Goal: Use online tool/utility: Utilize a website feature to perform a specific function

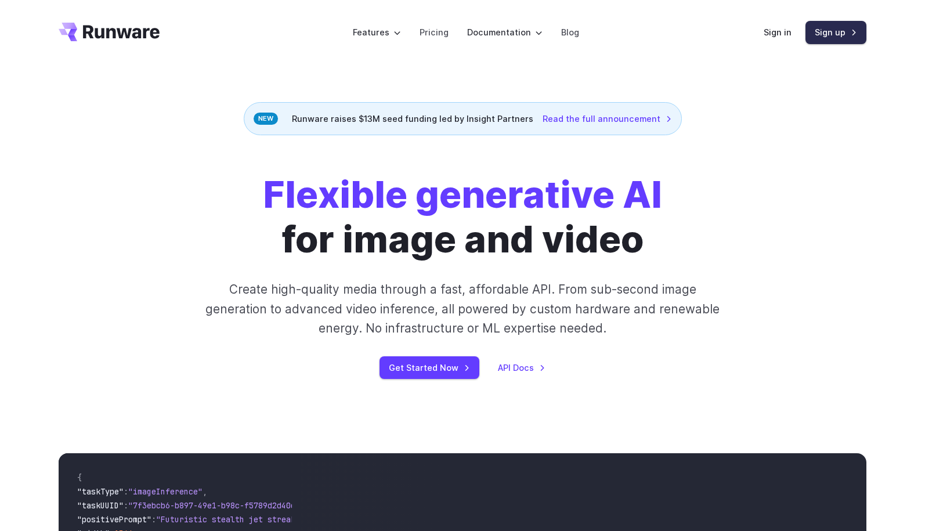
click at [844, 32] on link "Sign up" at bounding box center [835, 32] width 61 height 23
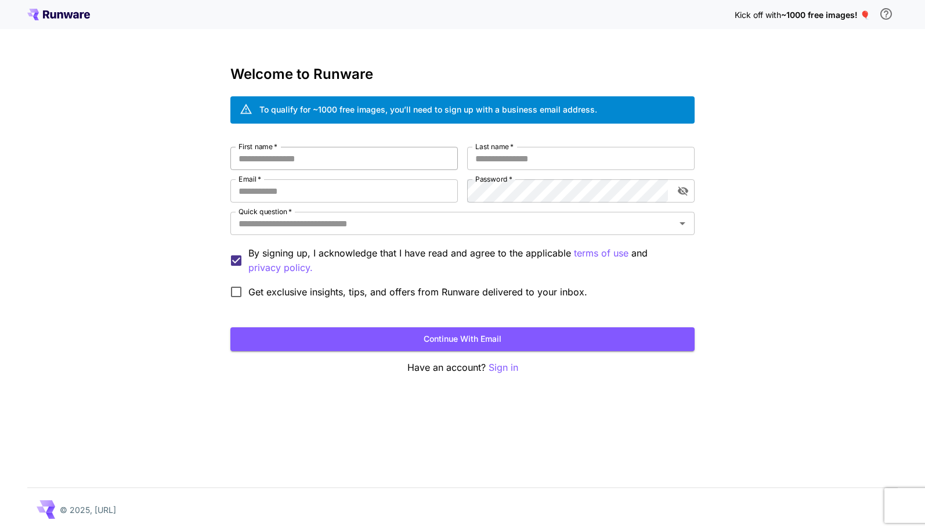
click at [389, 156] on input "First name   *" at bounding box center [343, 158] width 227 height 23
click at [503, 372] on p "Sign in" at bounding box center [503, 367] width 30 height 15
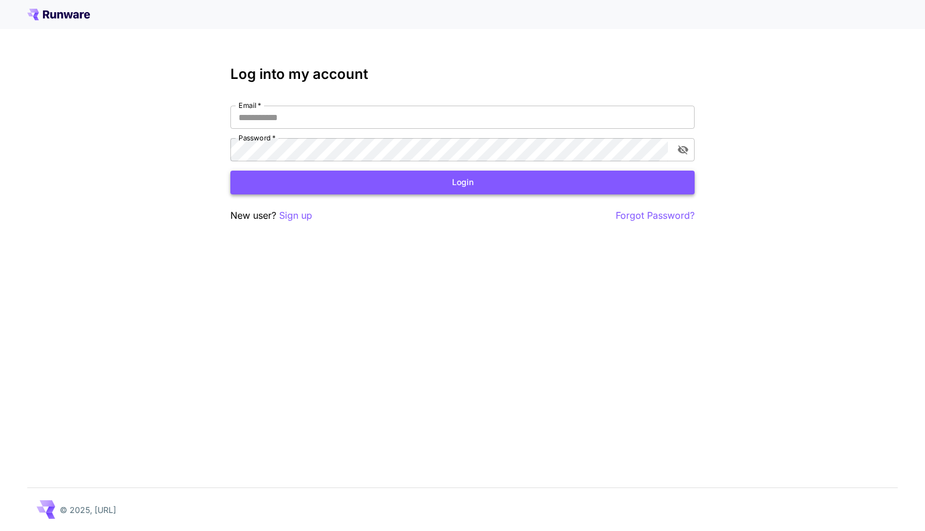
type input "**********"
click at [439, 179] on button "Login" at bounding box center [462, 183] width 464 height 24
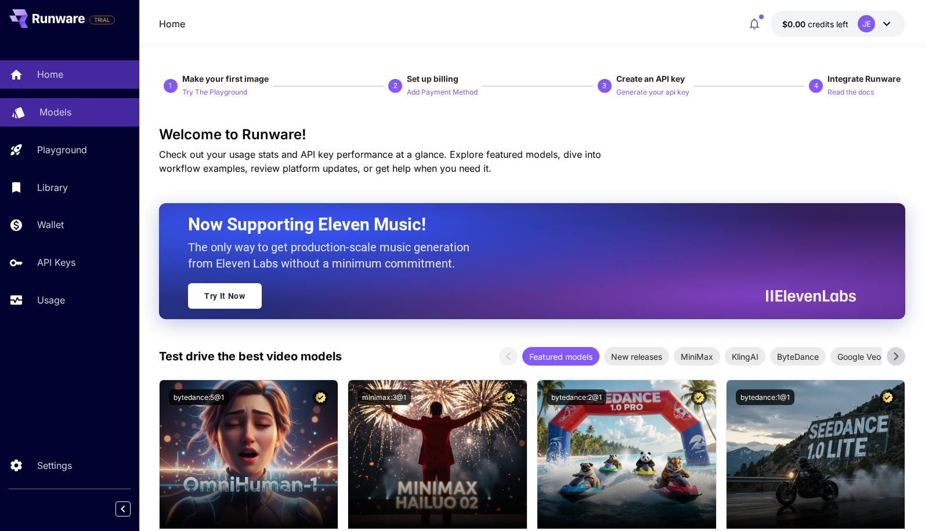
click at [74, 106] on div "Models" at bounding box center [84, 112] width 91 height 14
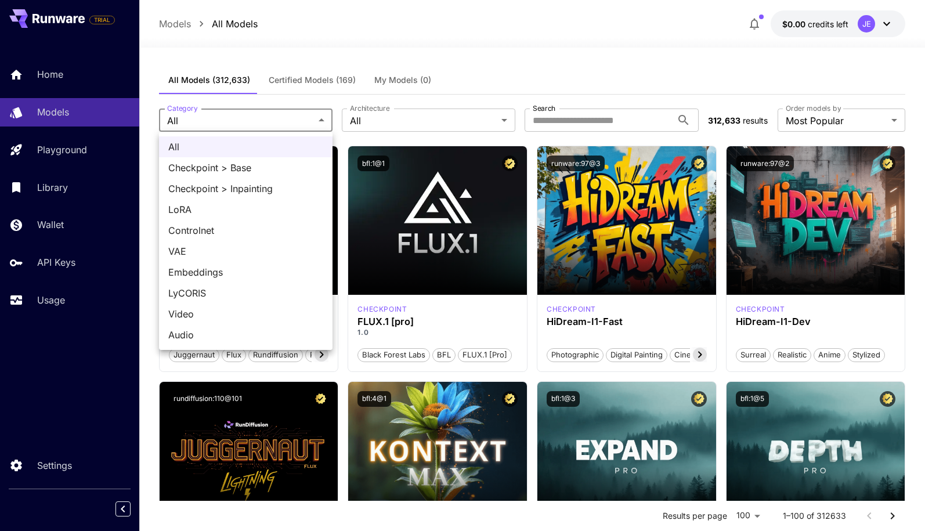
click at [146, 221] on div at bounding box center [462, 265] width 925 height 531
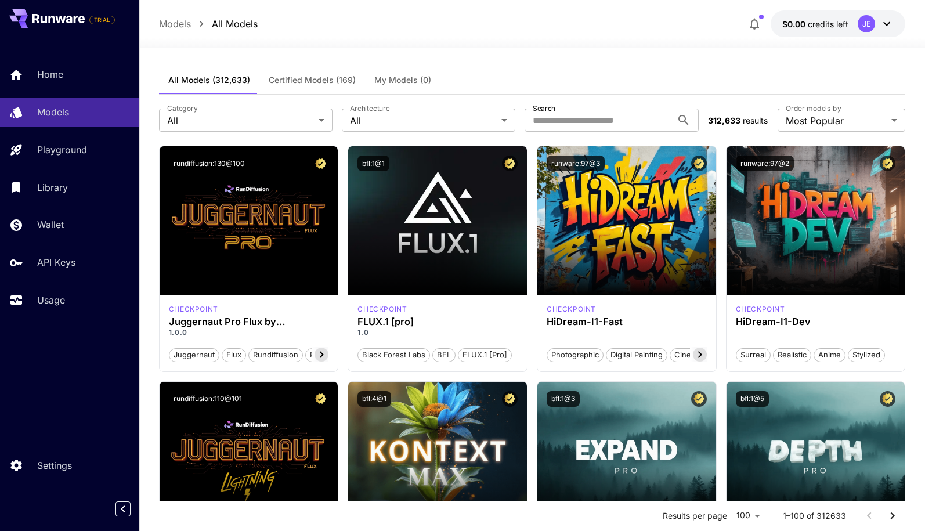
click at [890, 19] on icon at bounding box center [886, 24] width 14 height 14
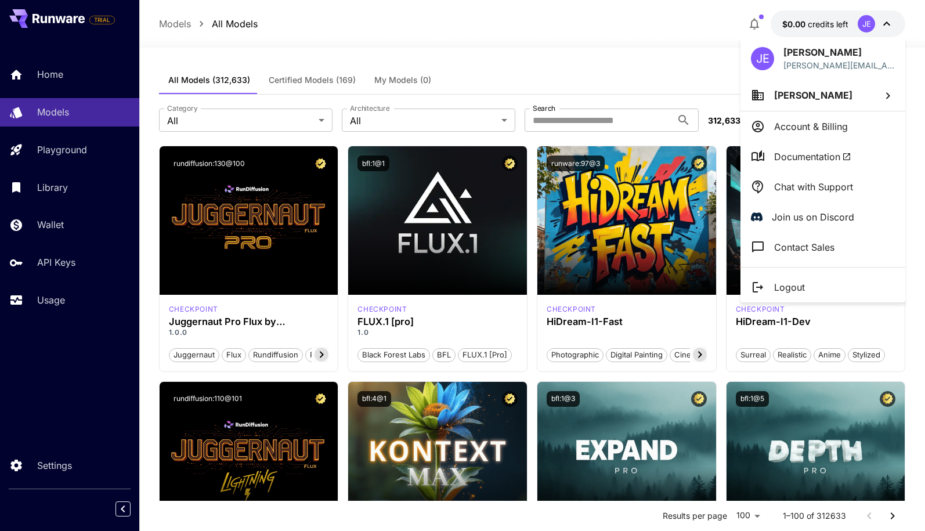
click at [835, 92] on span "[PERSON_NAME]" at bounding box center [813, 95] width 78 height 12
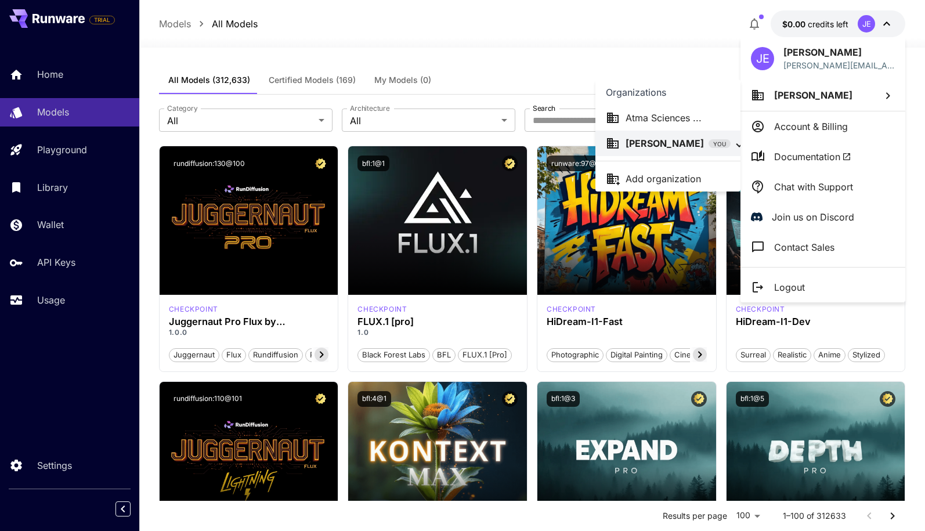
click at [682, 106] on li "Atma Sciences ..." at bounding box center [667, 118] width 145 height 26
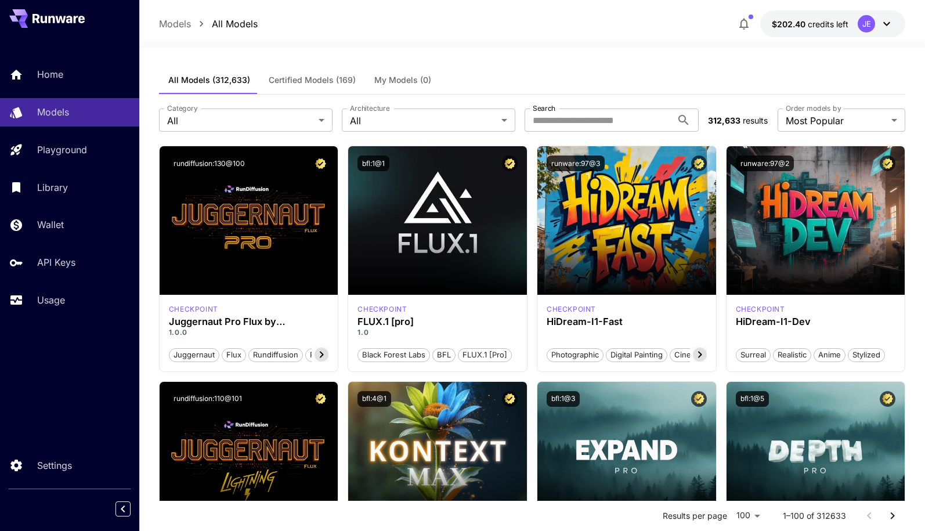
click at [392, 80] on span "My Models (0)" at bounding box center [402, 80] width 57 height 10
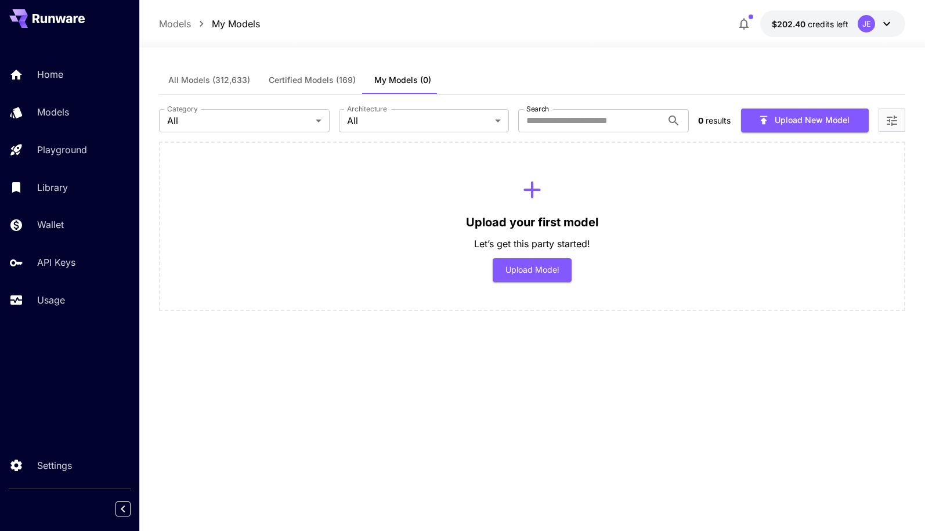
click at [191, 83] on span "All Models (312,633)" at bounding box center [209, 80] width 82 height 10
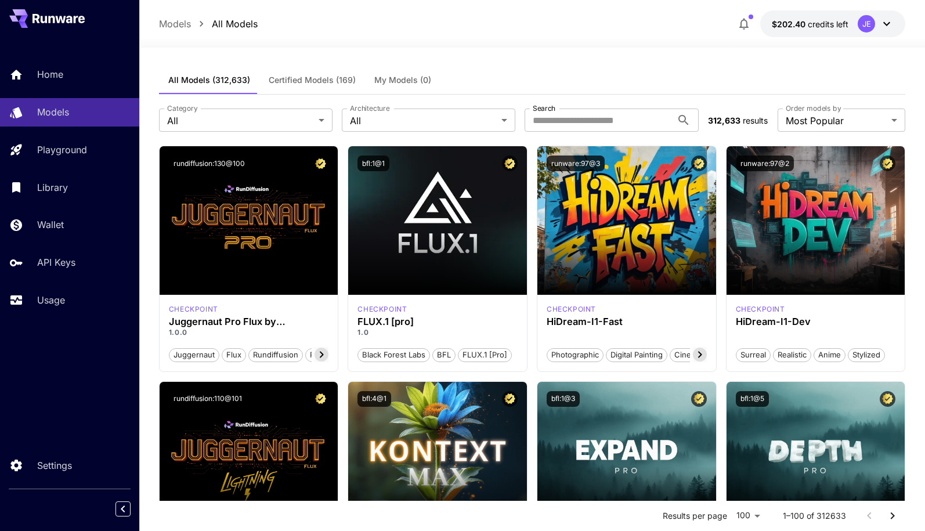
click at [323, 78] on span "Certified Models (169)" at bounding box center [312, 80] width 87 height 10
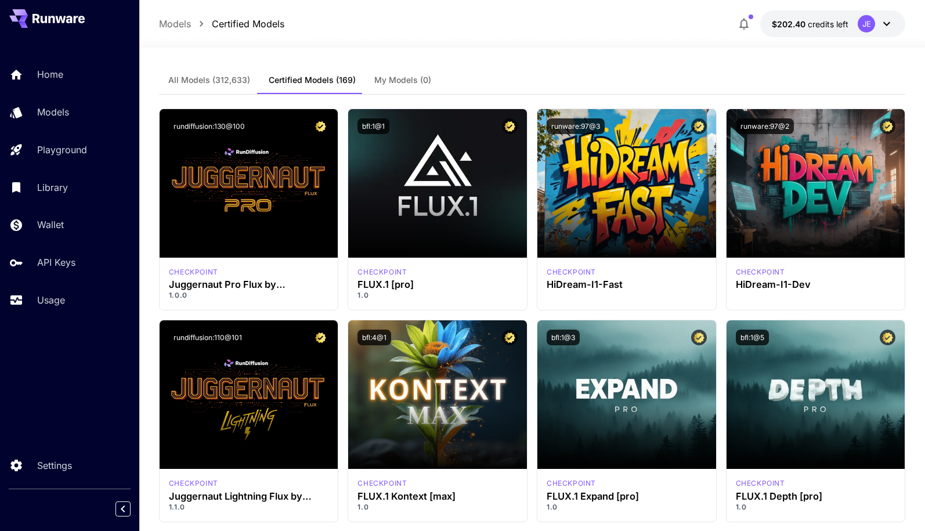
click at [196, 79] on span "All Models (312,633)" at bounding box center [209, 80] width 82 height 10
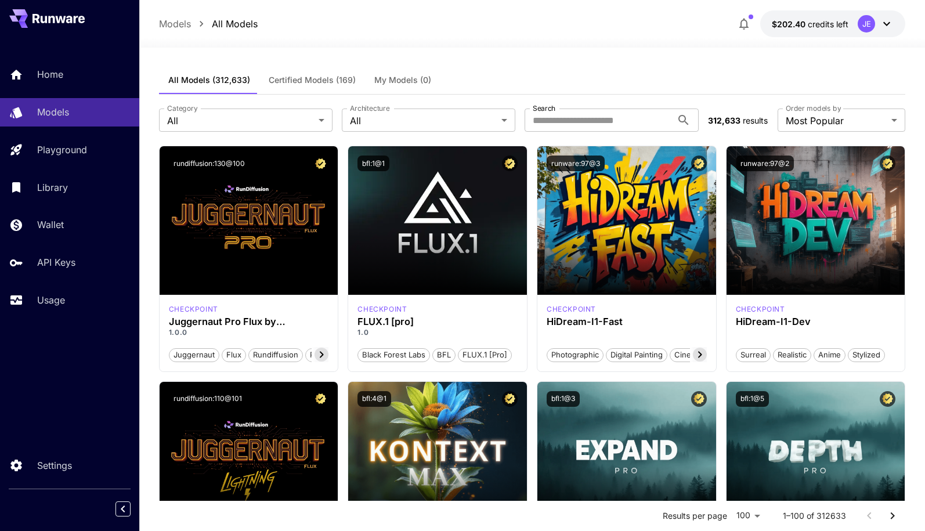
click at [316, 82] on span "Certified Models (169)" at bounding box center [312, 80] width 87 height 10
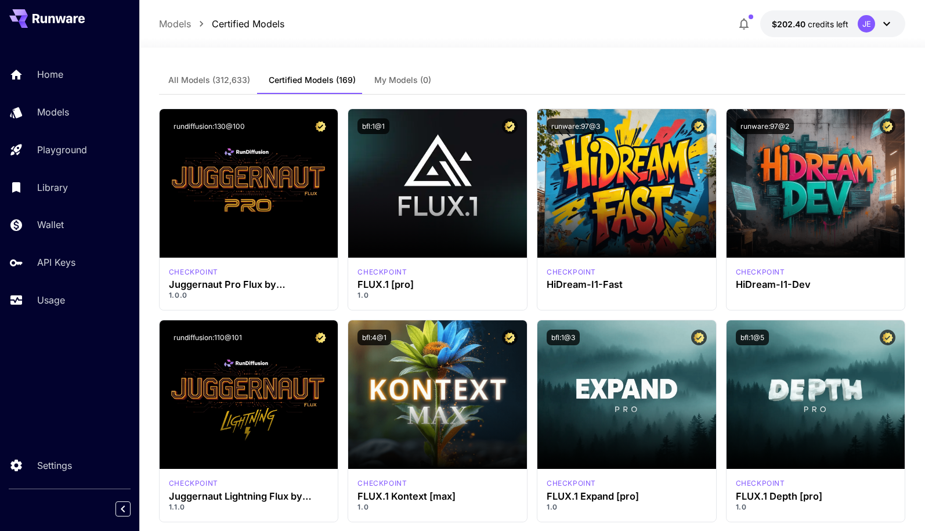
click at [216, 89] on button "All Models (312,633)" at bounding box center [209, 80] width 100 height 28
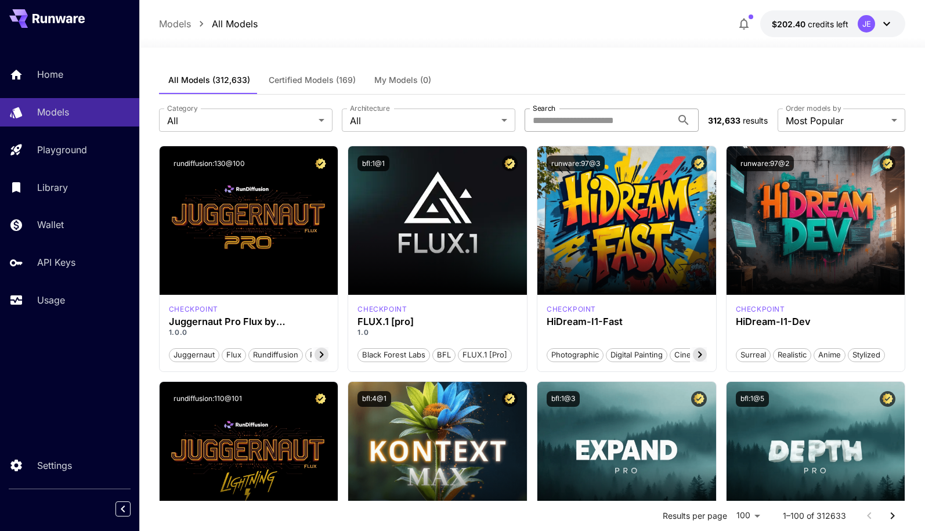
click at [580, 121] on input "Search" at bounding box center [597, 119] width 147 height 23
type input "*******"
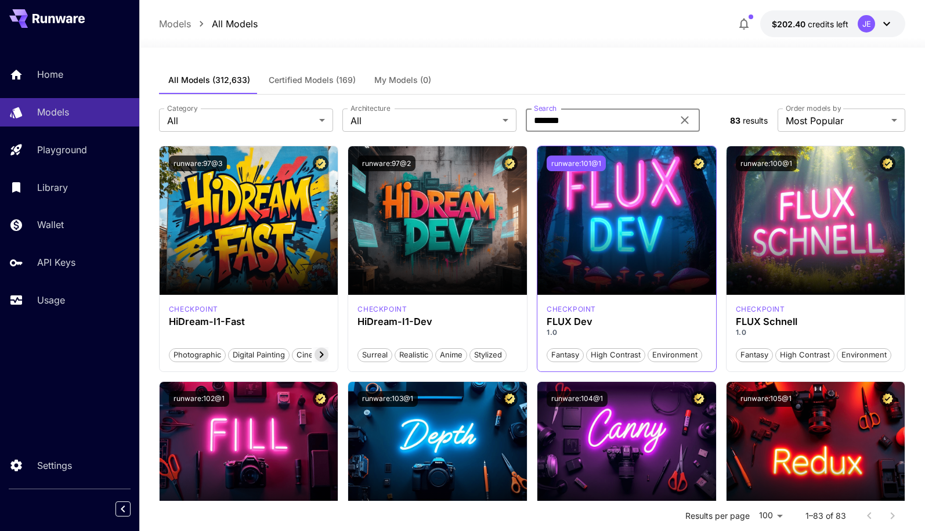
click at [573, 160] on button "runware:101@1" at bounding box center [575, 163] width 59 height 16
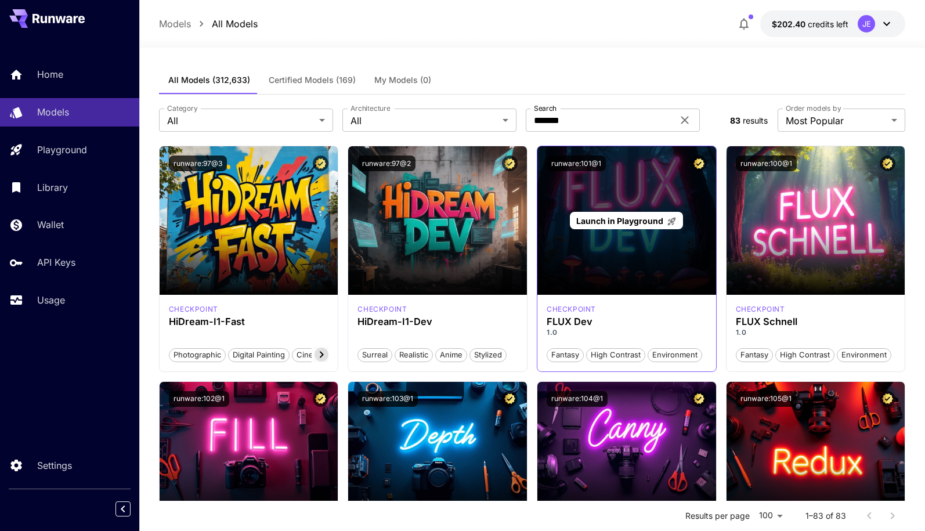
click at [631, 218] on span "Launch in Playground" at bounding box center [619, 221] width 87 height 10
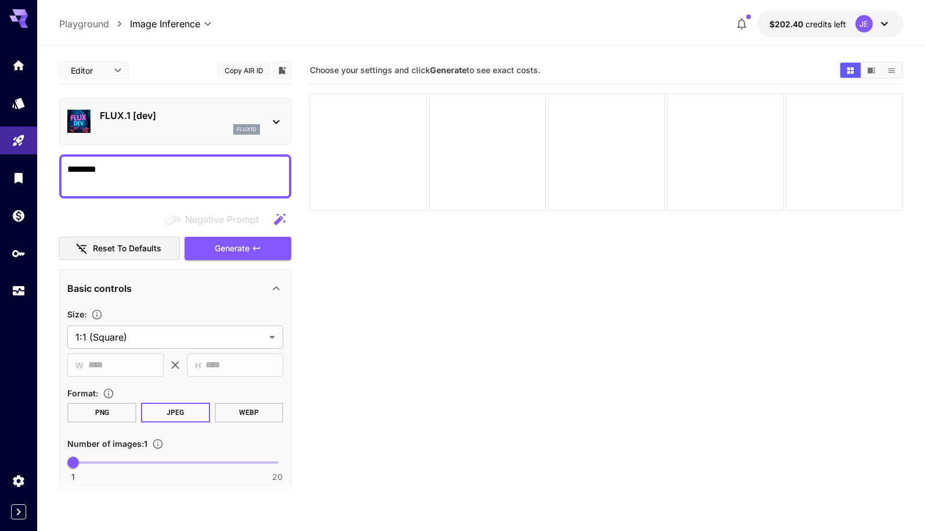
click at [326, 258] on section "Choose your settings and click Generate to see exact costs." at bounding box center [606, 322] width 593 height 531
click at [259, 256] on button "Generate" at bounding box center [237, 249] width 107 height 24
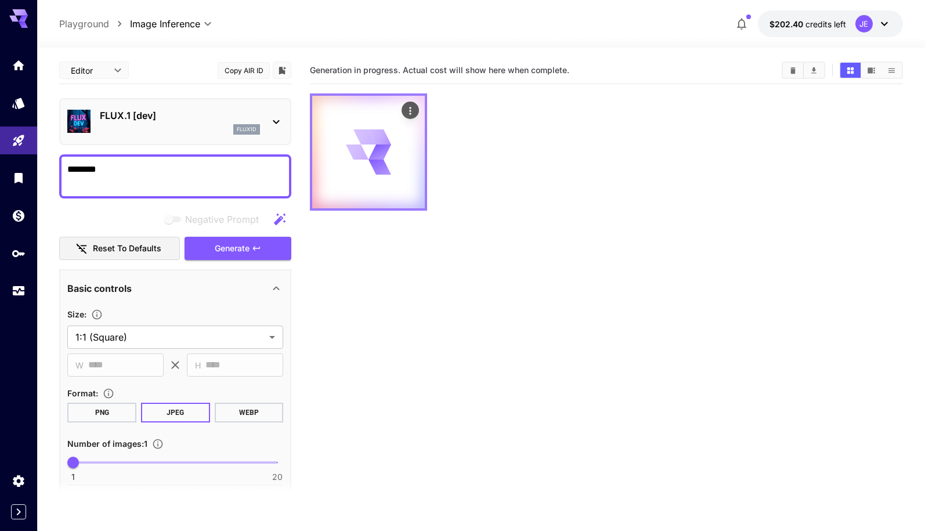
click at [394, 129] on div at bounding box center [368, 152] width 113 height 113
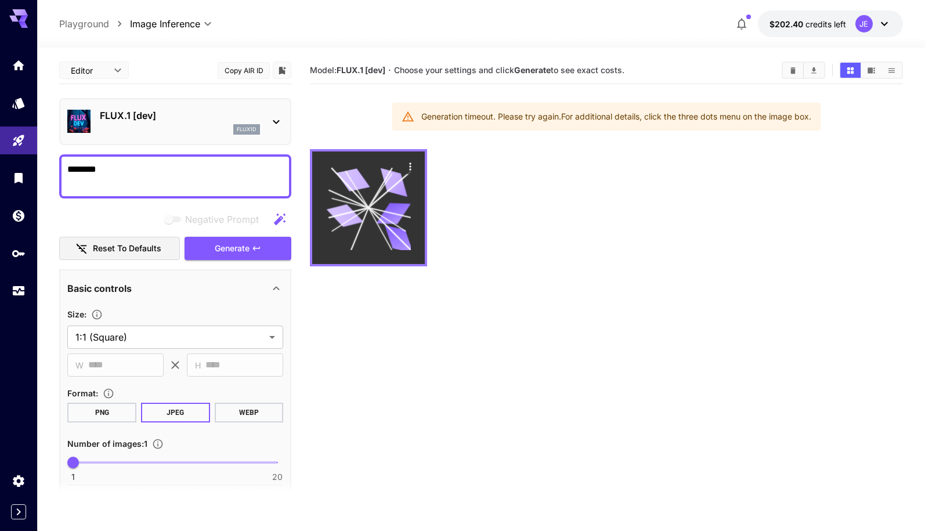
click at [407, 165] on icon "Actions" at bounding box center [410, 167] width 12 height 12
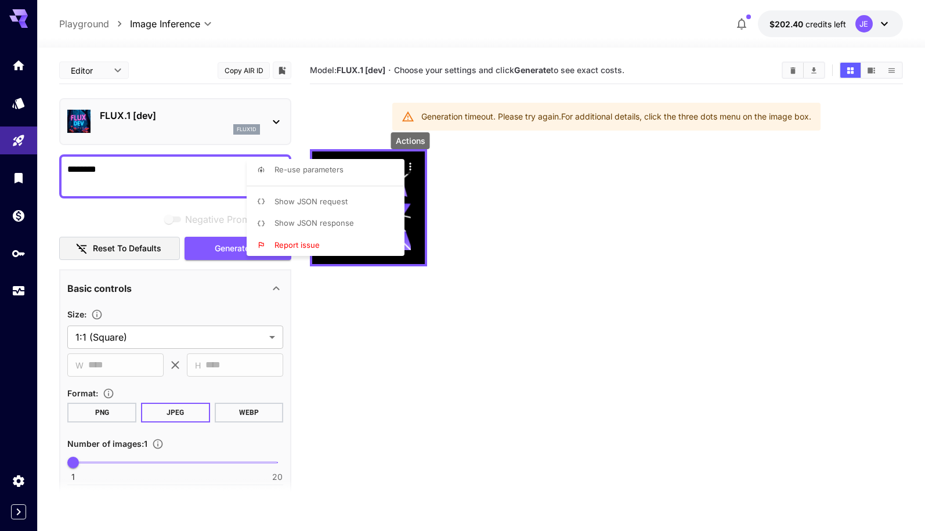
click at [372, 216] on li "Show JSON response" at bounding box center [329, 223] width 165 height 22
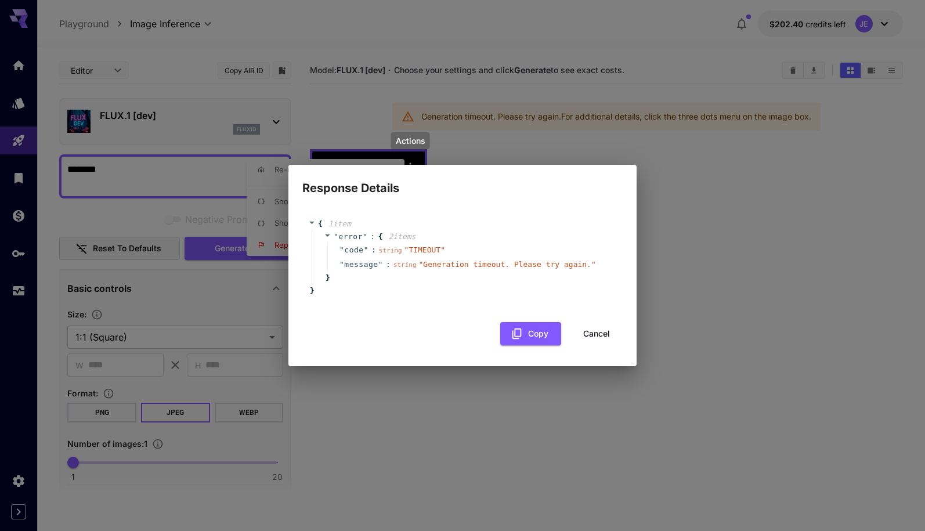
click at [716, 234] on div "Response Details { 1 item " error " : { 2 item s " code " : string " TIMEOUT " …" at bounding box center [462, 265] width 925 height 531
click at [601, 330] on button "Cancel" at bounding box center [596, 334] width 52 height 24
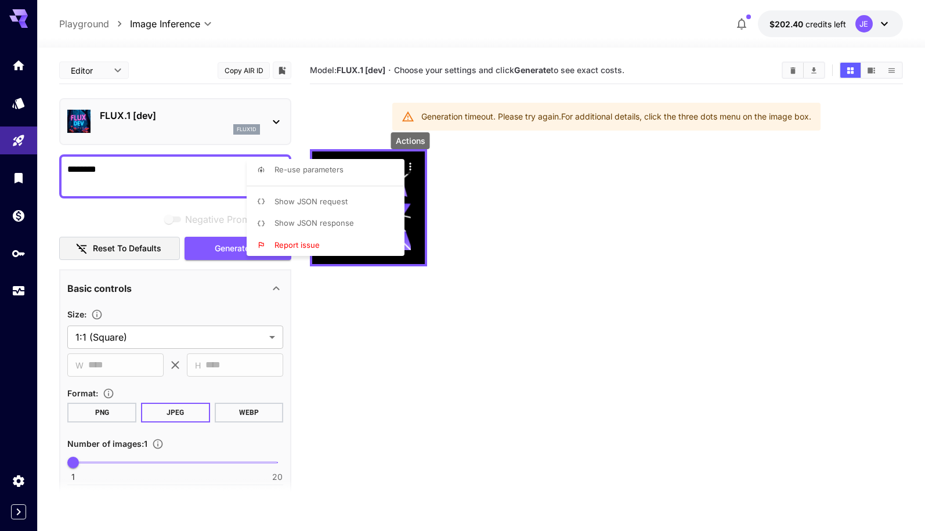
click at [166, 165] on div at bounding box center [462, 265] width 925 height 531
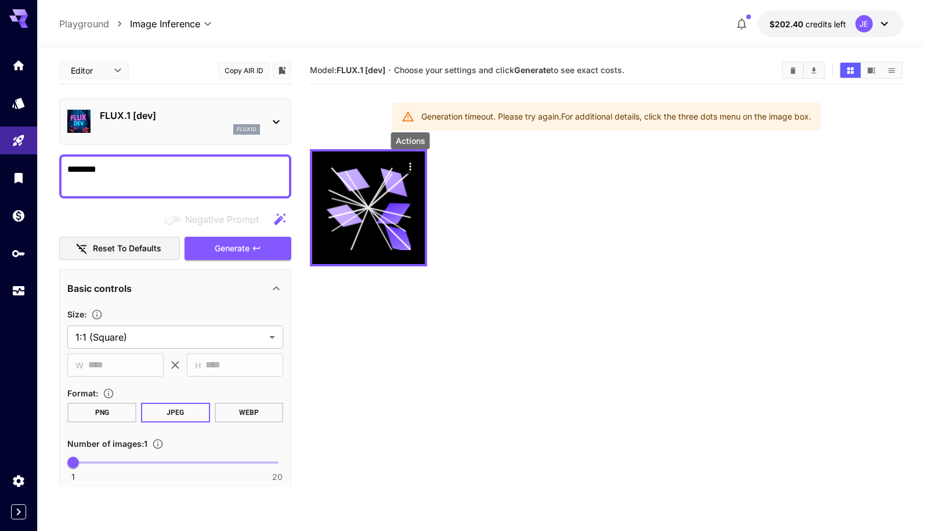
click at [151, 170] on textarea "********" at bounding box center [175, 176] width 216 height 28
type textarea "*"
type textarea "**********"
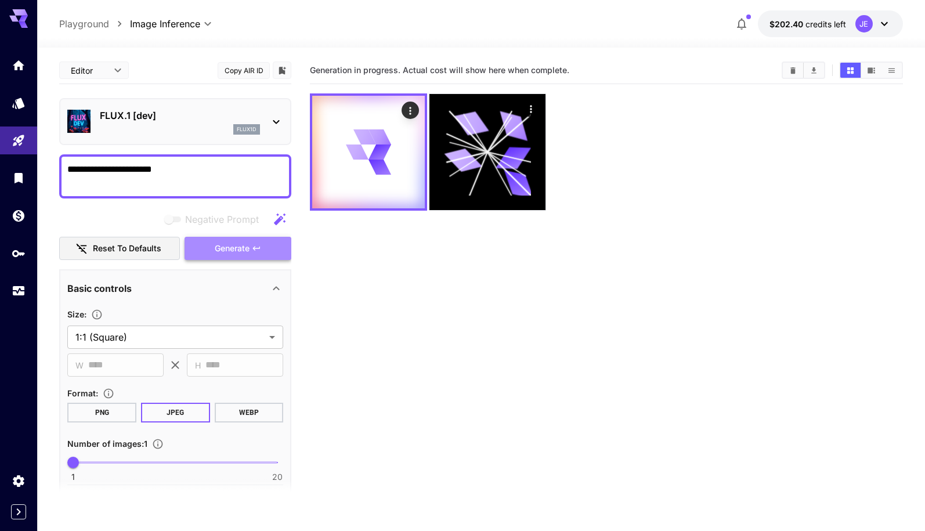
click at [227, 244] on span "Generate" at bounding box center [232, 248] width 35 height 15
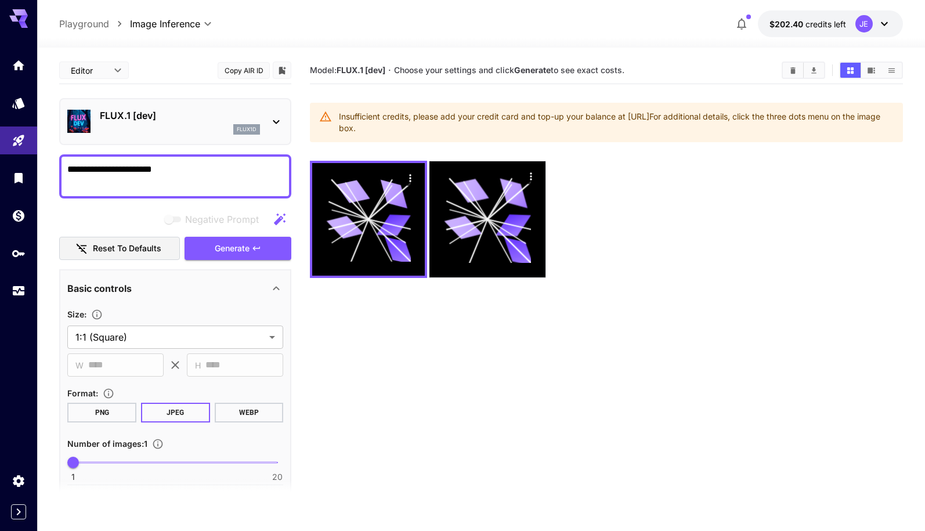
click at [330, 320] on section "Model: FLUX.1 [dev] · Choose your settings and click Generate to see exact cost…" at bounding box center [606, 322] width 593 height 531
click at [203, 174] on textarea "**********" at bounding box center [175, 176] width 216 height 28
click at [227, 249] on span "Generate" at bounding box center [232, 248] width 35 height 15
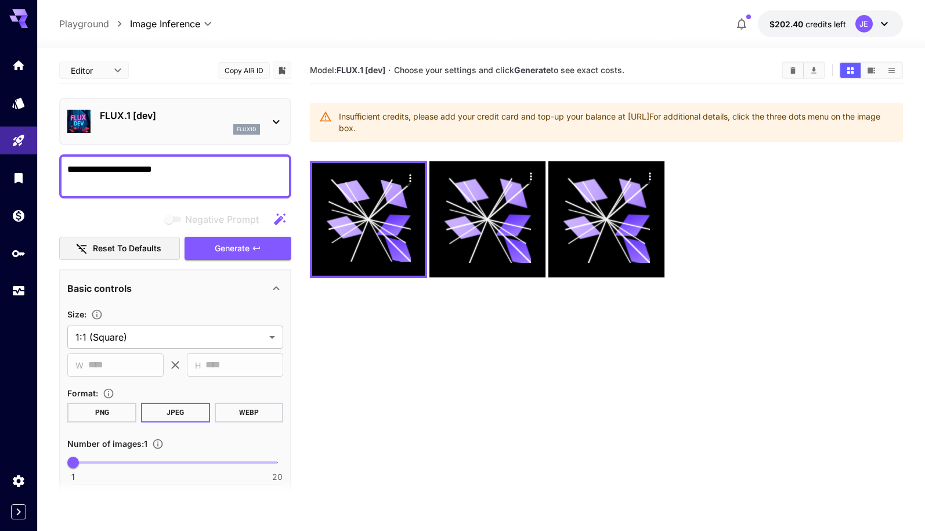
click at [544, 125] on div "Insufficient credits, please add your credit card and top-up your balance at [U…" at bounding box center [616, 122] width 555 height 32
click at [815, 22] on span "credits left" at bounding box center [825, 24] width 41 height 10
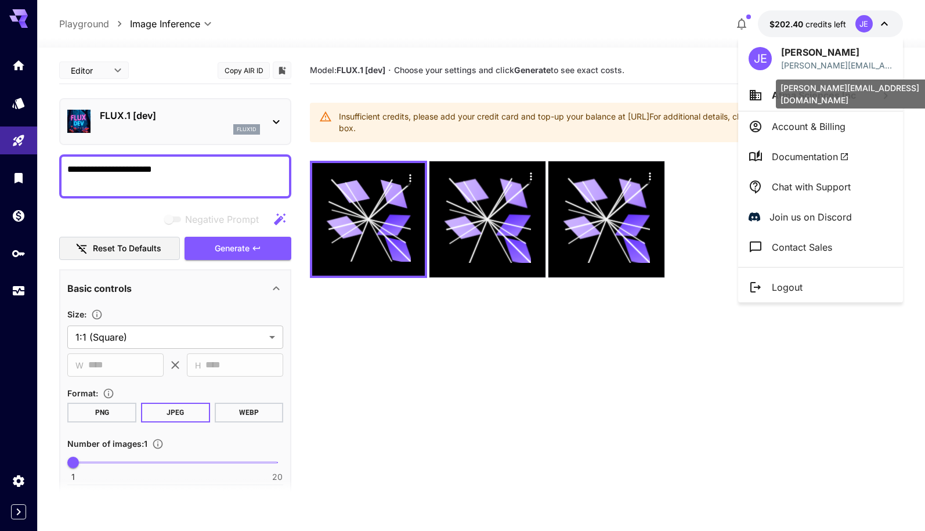
click at [826, 96] on div "[PERSON_NAME][EMAIL_ADDRESS][DOMAIN_NAME]" at bounding box center [862, 90] width 176 height 38
click at [882, 98] on icon at bounding box center [885, 96] width 14 height 14
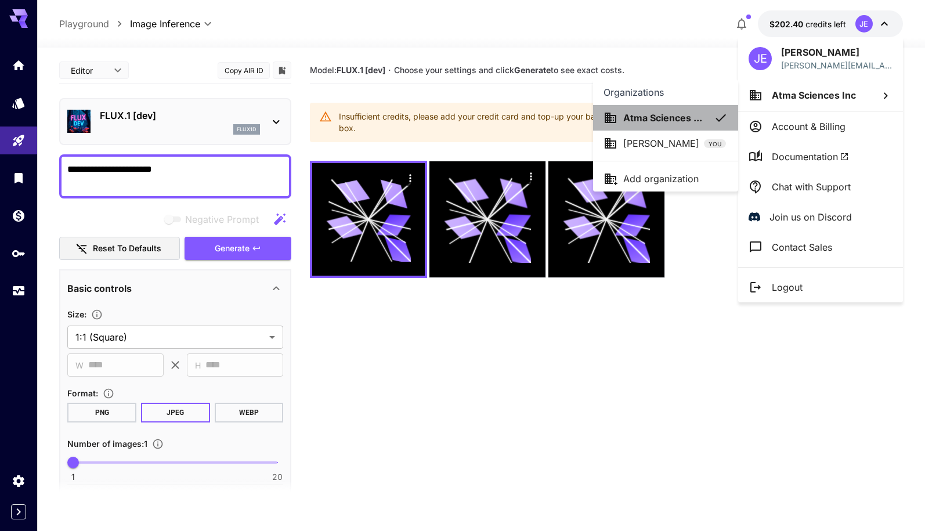
click at [665, 123] on p "Atma Sciences ..." at bounding box center [662, 118] width 79 height 14
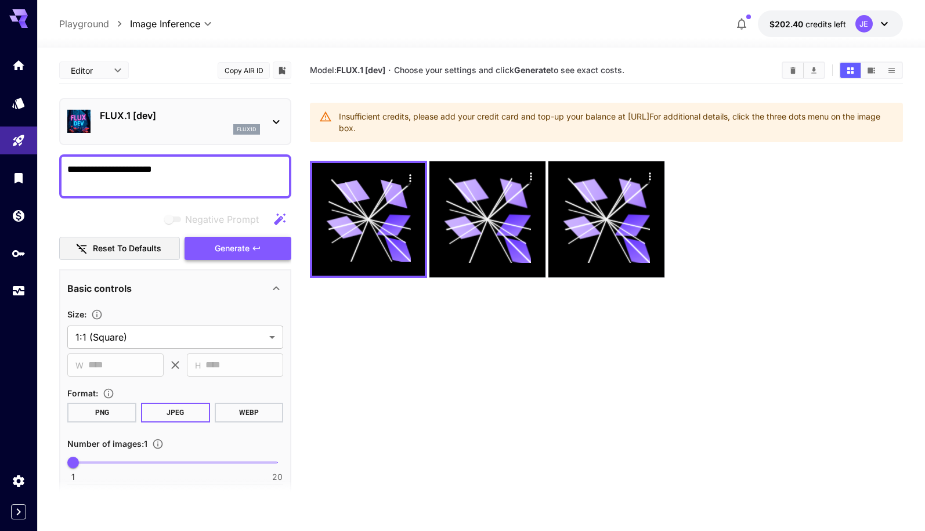
click at [243, 251] on span "Generate" at bounding box center [232, 248] width 35 height 15
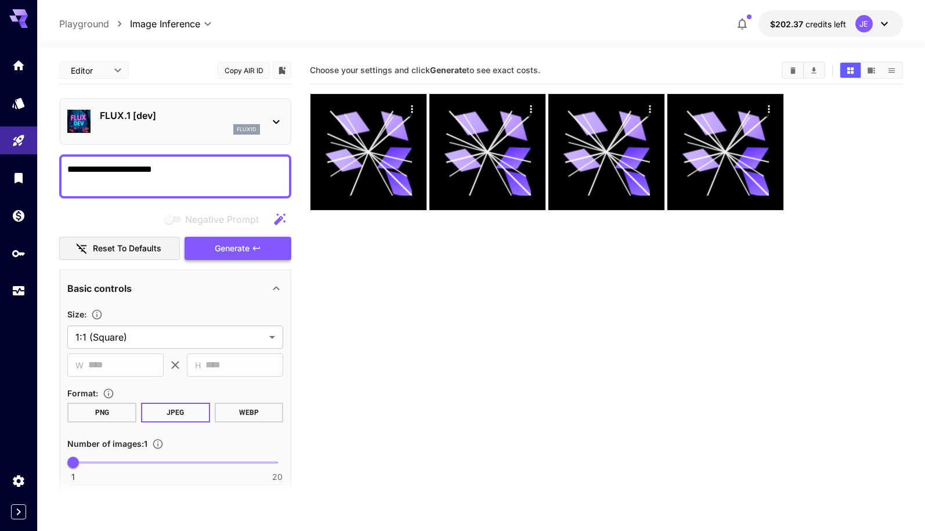
click at [274, 251] on button "Generate" at bounding box center [237, 249] width 107 height 24
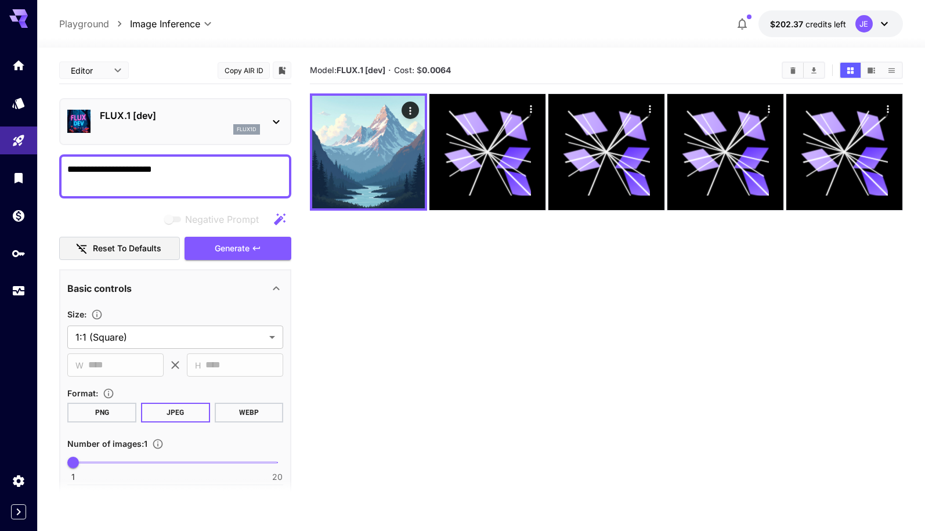
click at [217, 174] on textarea "**********" at bounding box center [175, 176] width 216 height 28
click at [196, 169] on textarea "**********" at bounding box center [175, 176] width 216 height 28
type textarea "**********"
click at [255, 241] on button "Generate" at bounding box center [237, 249] width 107 height 24
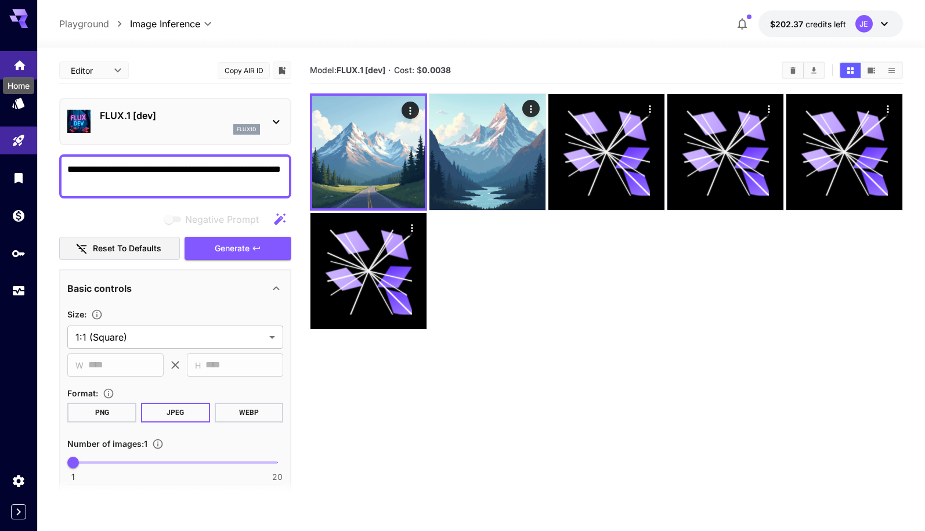
click at [13, 68] on icon "Home" at bounding box center [20, 62] width 14 height 14
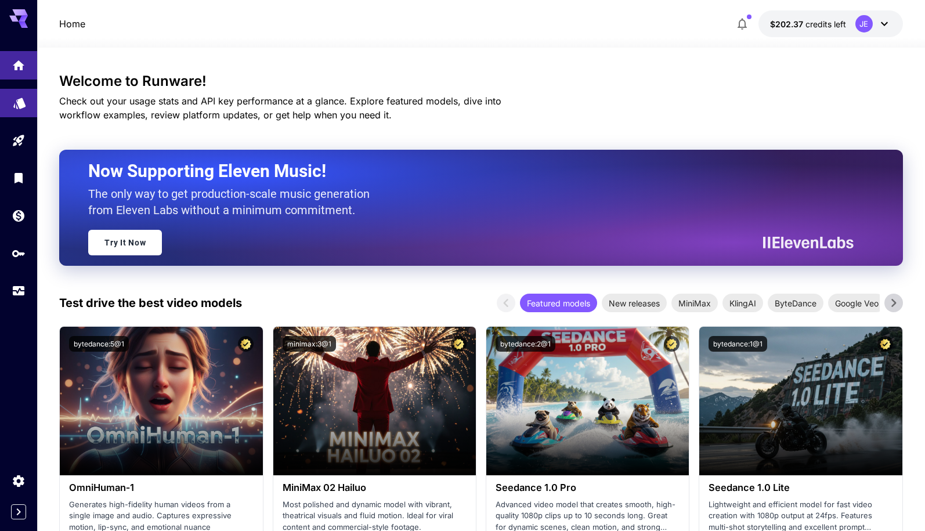
click at [20, 110] on link at bounding box center [18, 103] width 37 height 28
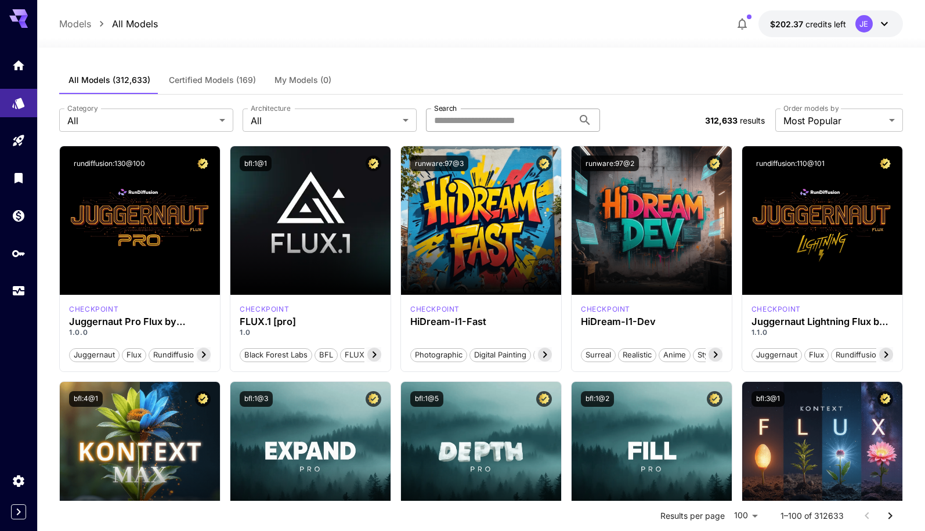
click at [504, 115] on input "Search" at bounding box center [499, 119] width 147 height 23
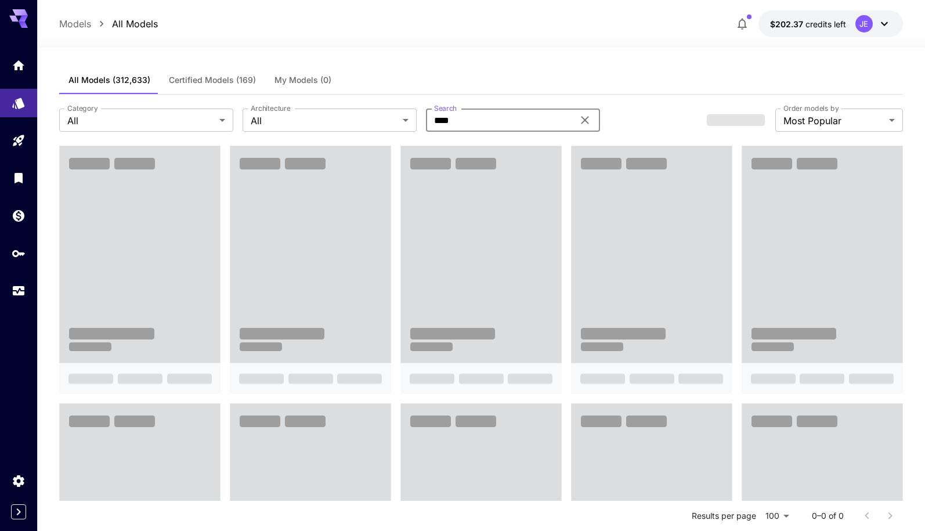
type input "****"
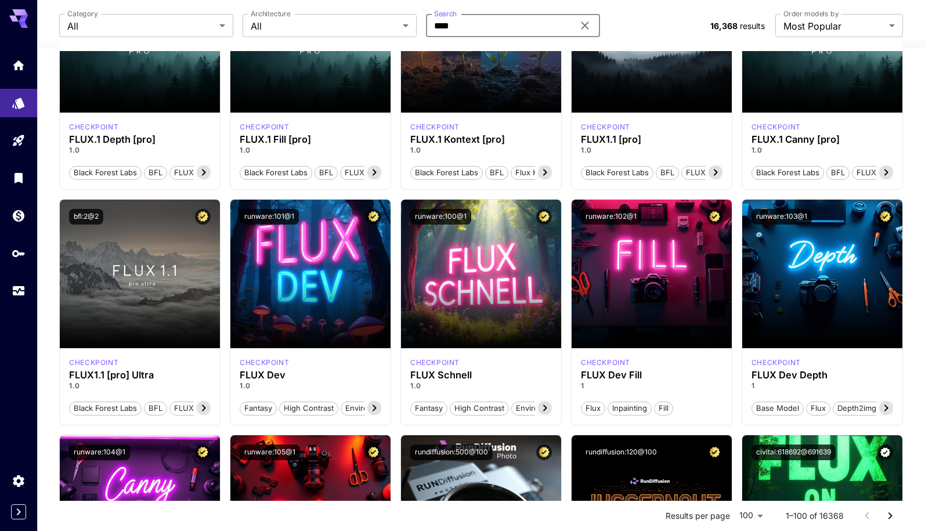
scroll to position [418, 0]
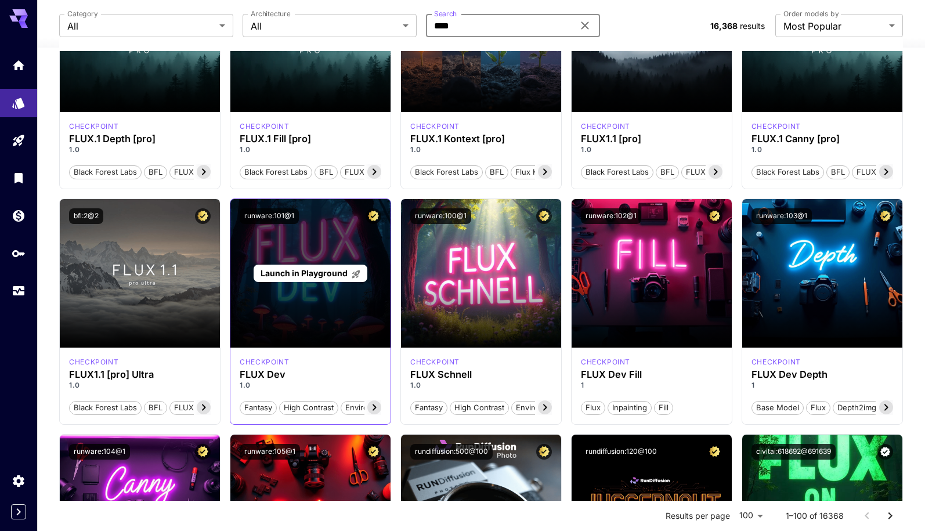
click at [270, 319] on div "Launch in Playground" at bounding box center [310, 273] width 160 height 149
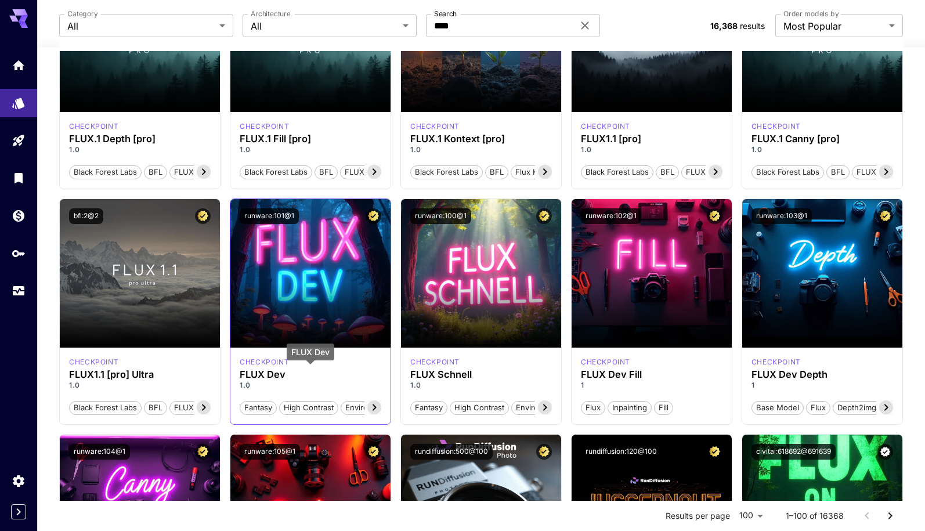
click at [265, 381] on p "1.0" at bounding box center [311, 385] width 142 height 10
click at [273, 377] on h3 "FLUX Dev" at bounding box center [311, 374] width 142 height 11
click at [298, 357] on div "checkpoint" at bounding box center [311, 362] width 142 height 10
click at [269, 362] on p "checkpoint" at bounding box center [264, 362] width 49 height 10
click at [375, 406] on icon at bounding box center [374, 407] width 4 height 6
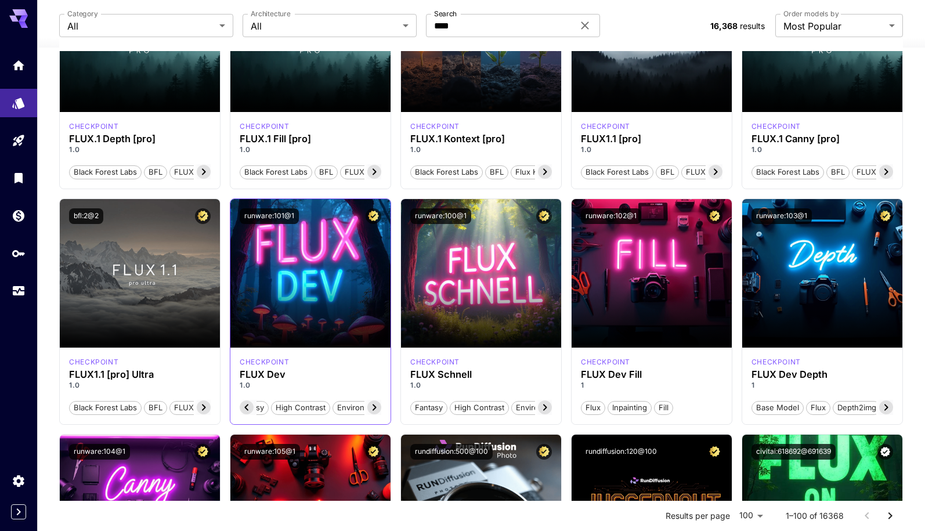
scroll to position [0, 29]
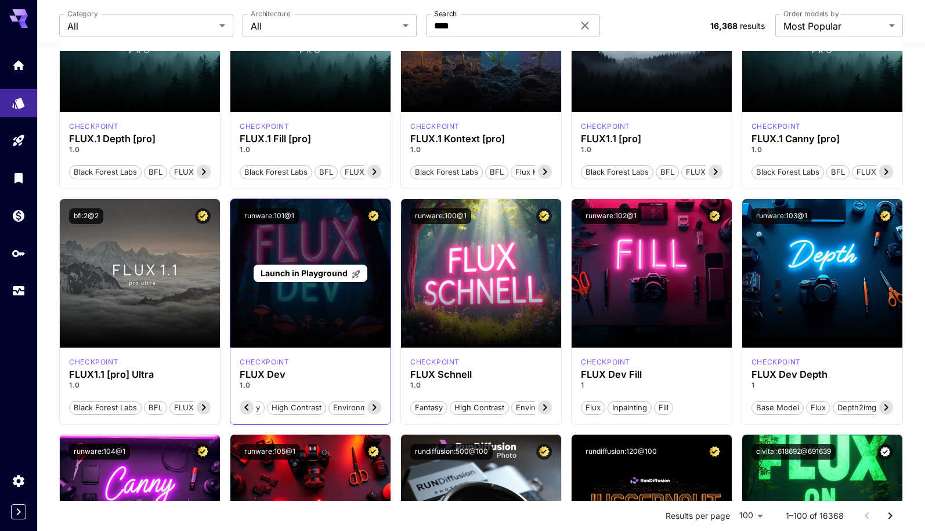
click at [320, 283] on div "Launch in Playground" at bounding box center [310, 273] width 160 height 149
click at [324, 272] on span "Launch in Playground" at bounding box center [303, 273] width 87 height 10
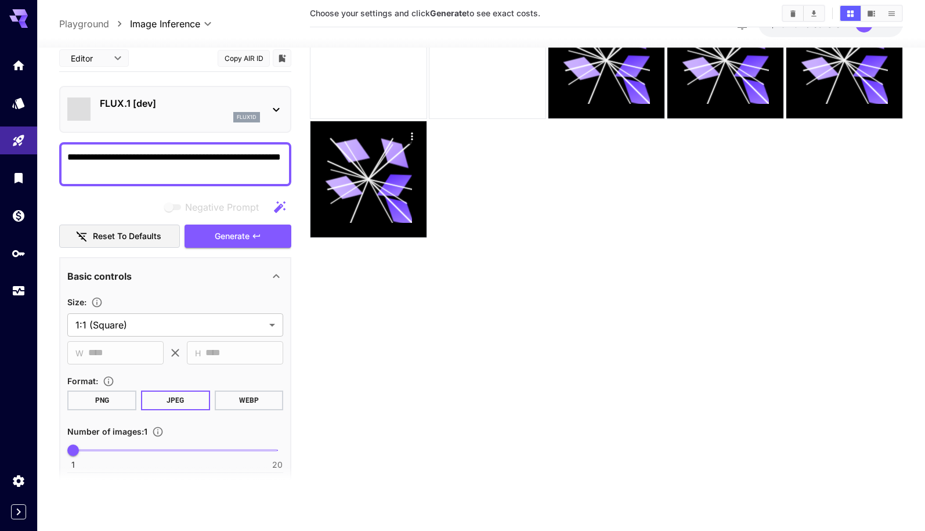
scroll to position [92, 0]
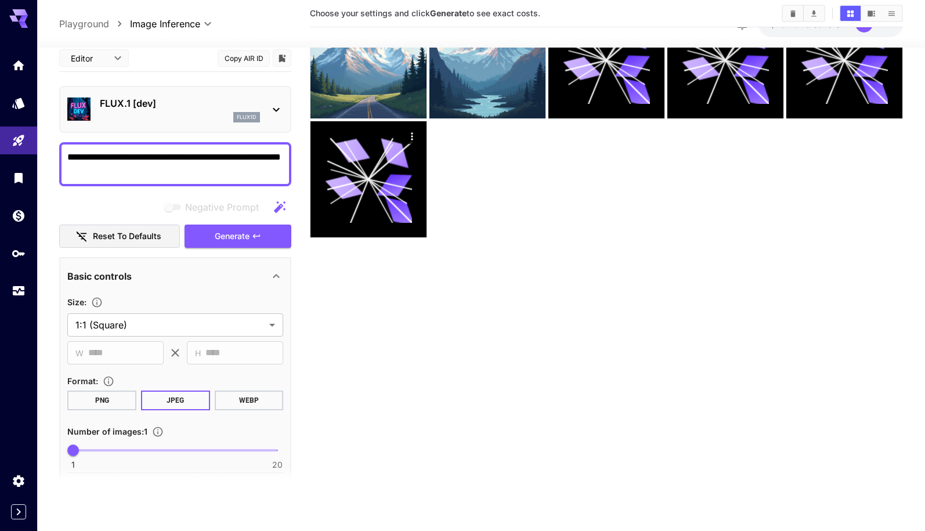
click at [275, 103] on icon at bounding box center [276, 110] width 14 height 14
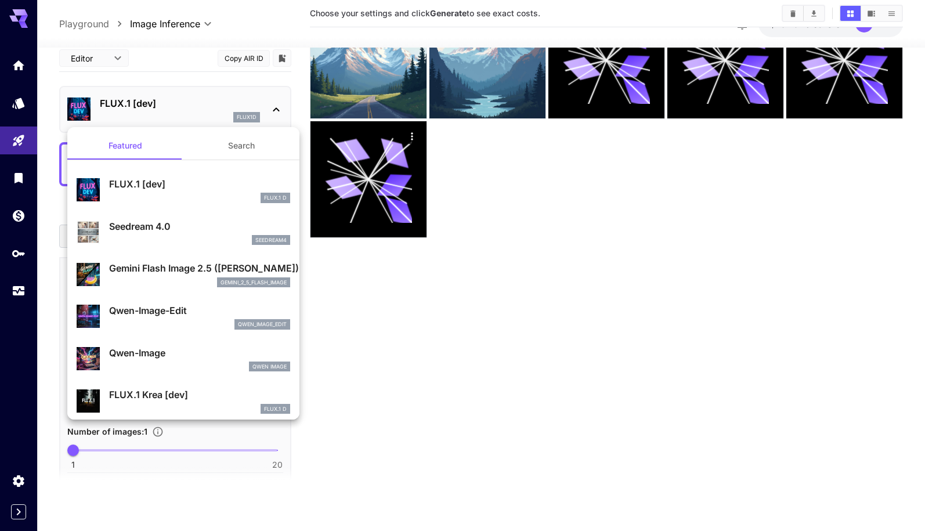
click at [537, 222] on div at bounding box center [462, 265] width 925 height 531
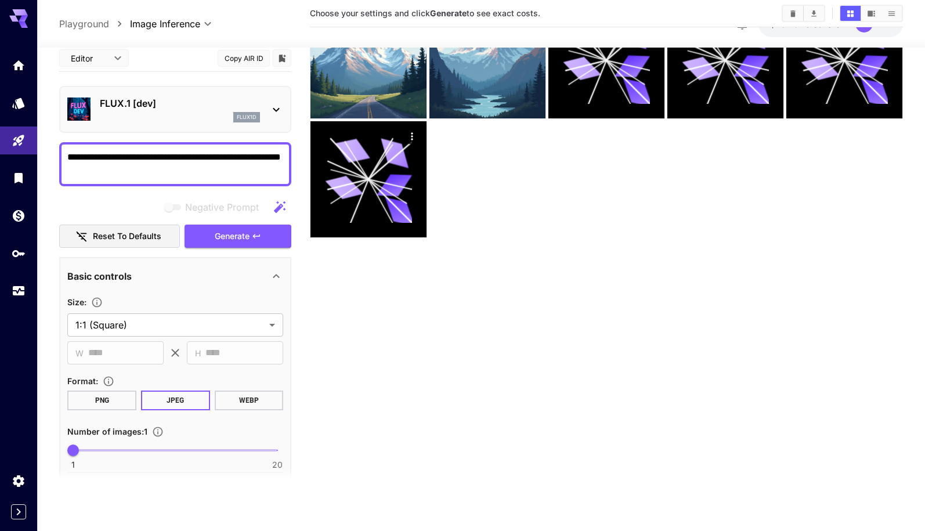
scroll to position [0, 0]
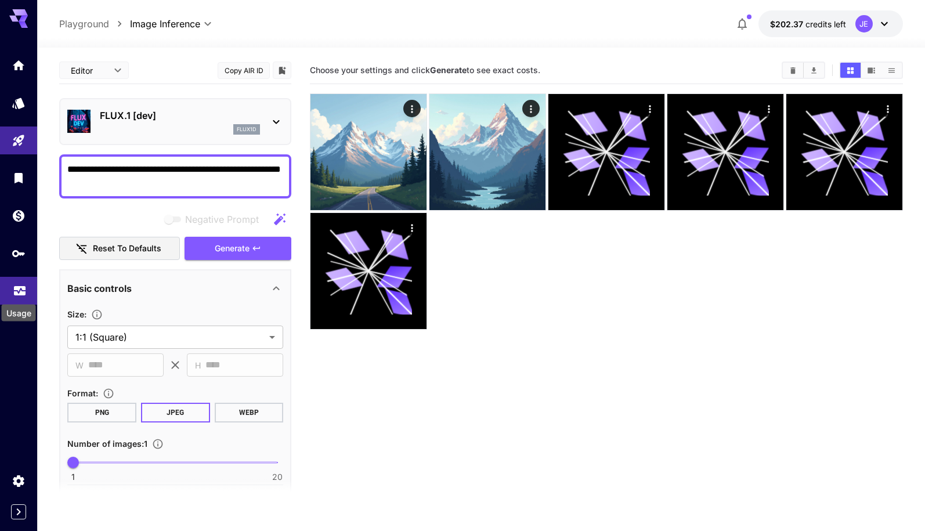
click at [21, 297] on div "Usage" at bounding box center [19, 309] width 37 height 26
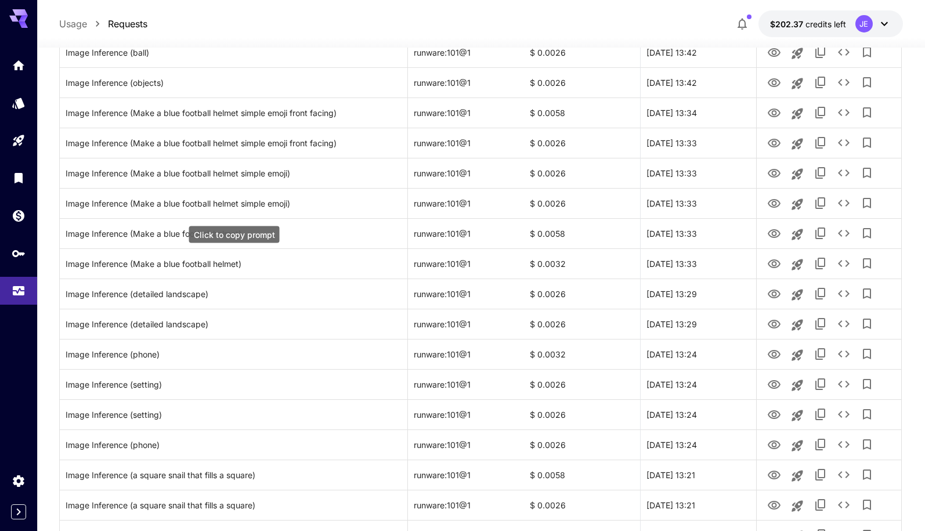
scroll to position [1271, 0]
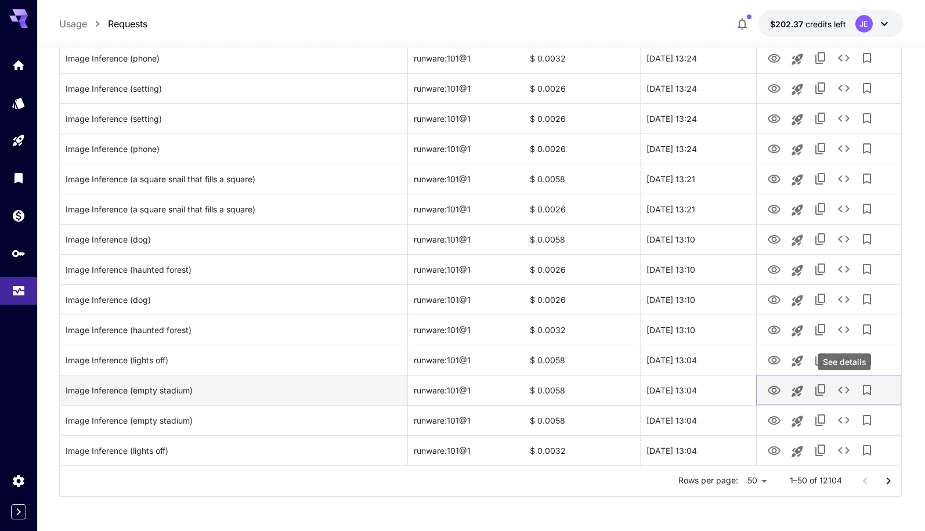
click at [844, 393] on icon "See details" at bounding box center [844, 390] width 14 height 14
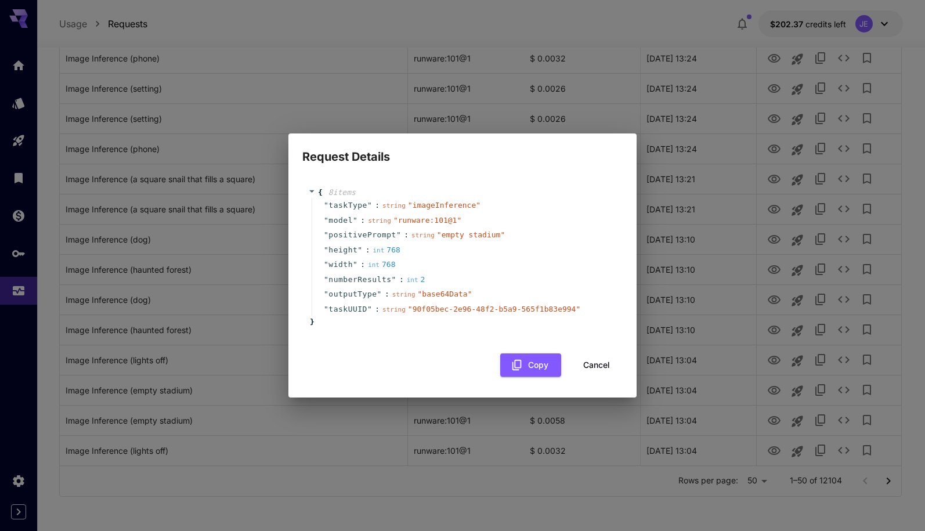
click at [589, 361] on button "Cancel" at bounding box center [596, 365] width 52 height 24
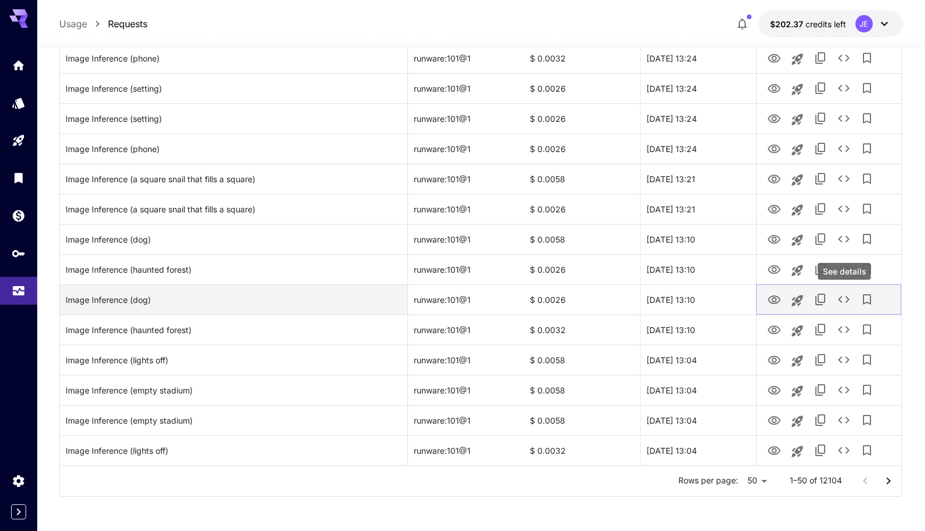
click at [841, 298] on icon "See details" at bounding box center [844, 299] width 14 height 14
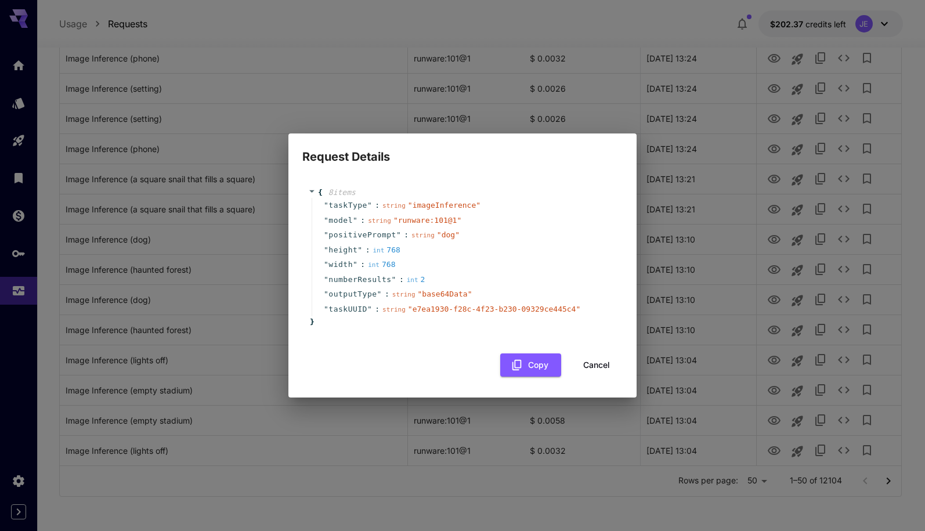
click at [607, 363] on button "Cancel" at bounding box center [596, 365] width 52 height 24
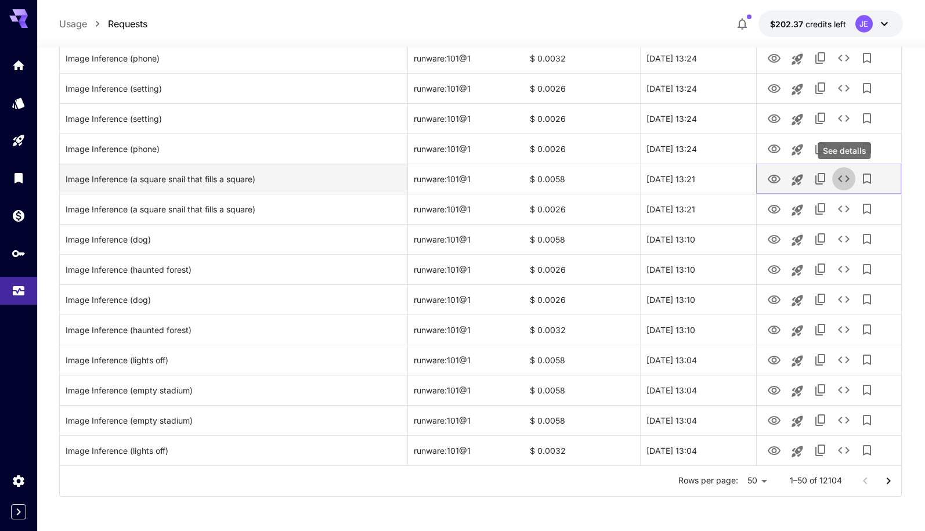
click at [846, 184] on icon "See details" at bounding box center [844, 179] width 14 height 14
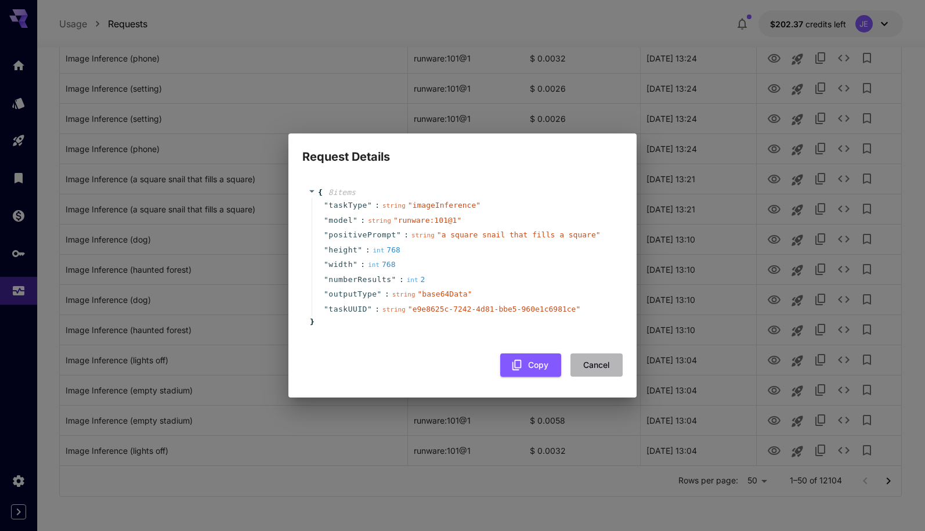
click at [595, 372] on button "Cancel" at bounding box center [596, 365] width 52 height 24
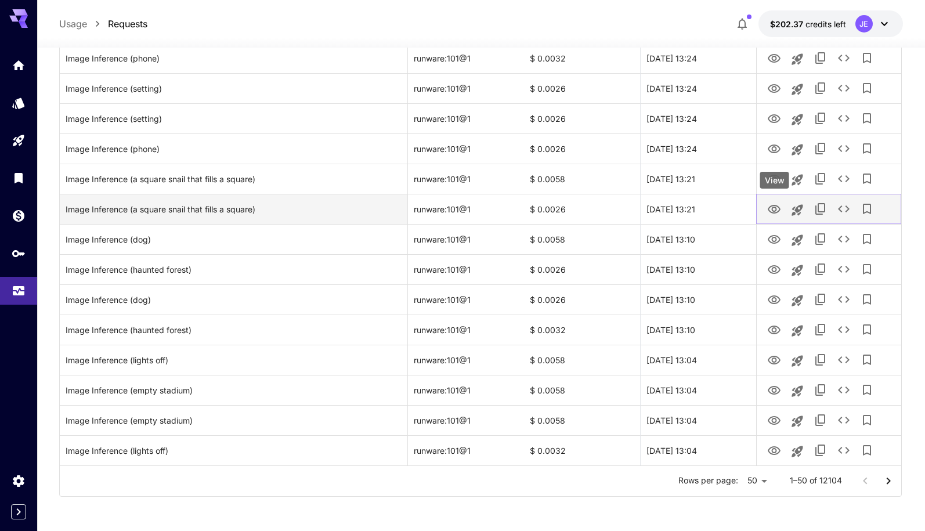
click at [772, 206] on icon "View" at bounding box center [774, 209] width 14 height 14
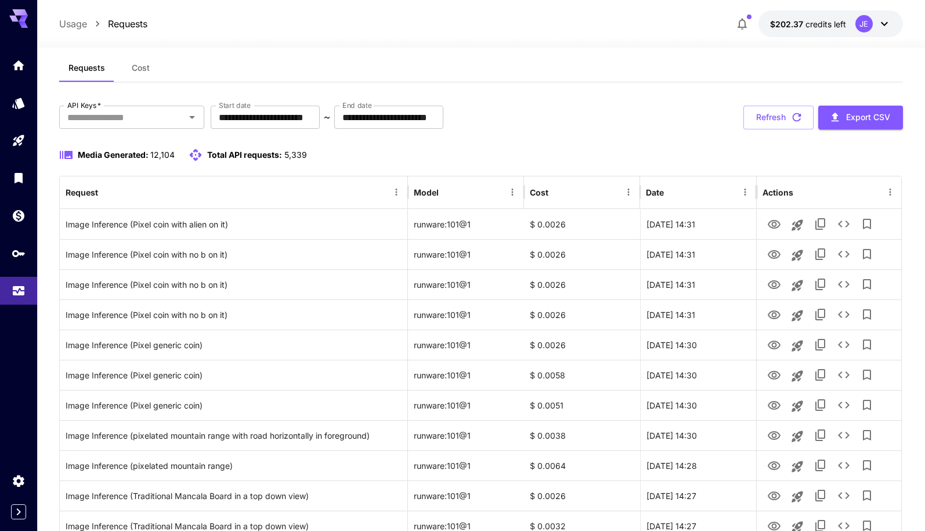
scroll to position [0, 0]
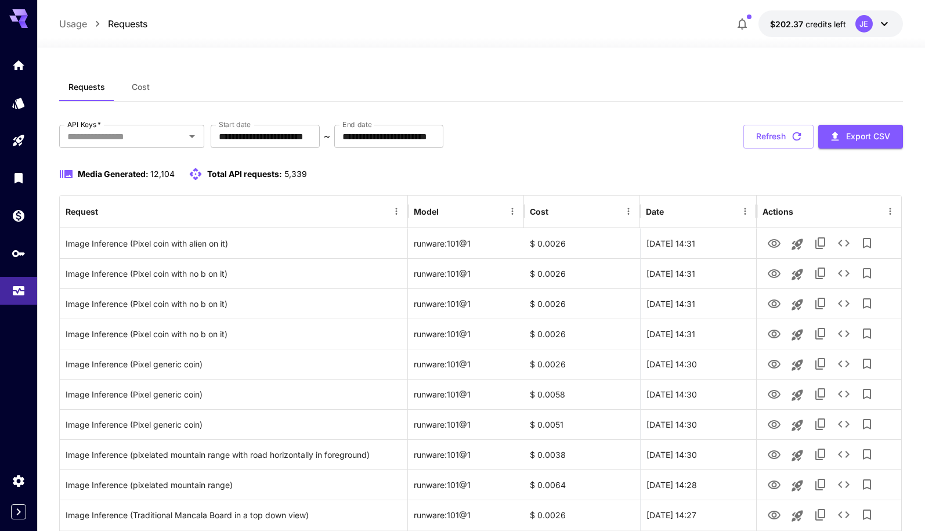
click at [132, 86] on span "Cost" at bounding box center [141, 87] width 18 height 10
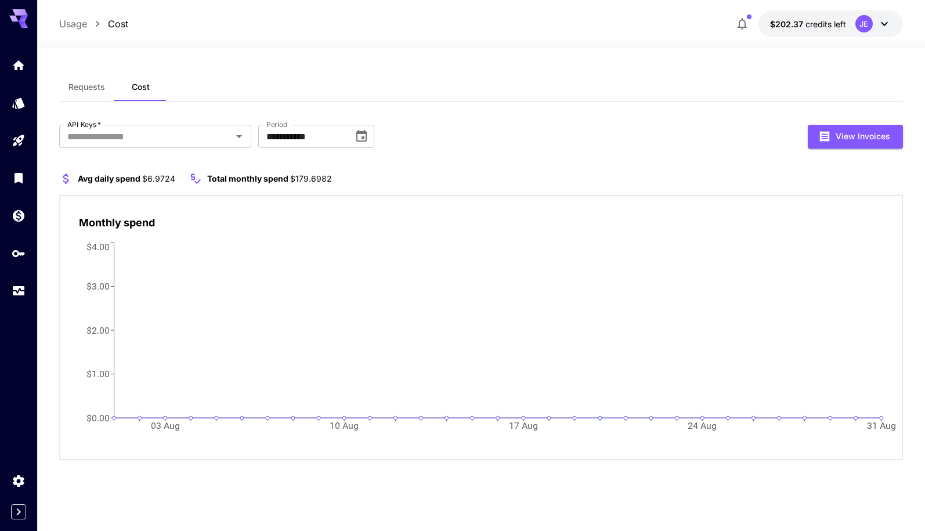
click at [93, 90] on span "Requests" at bounding box center [86, 87] width 37 height 10
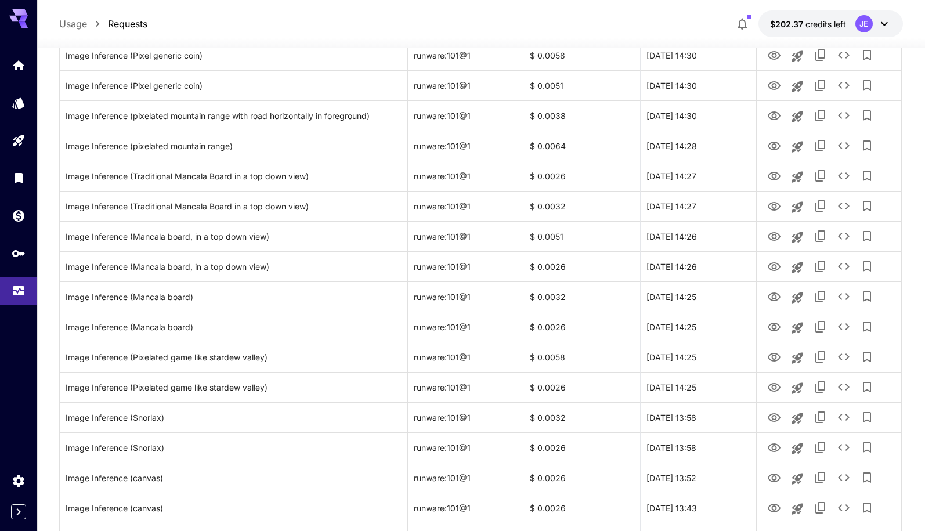
scroll to position [581, 0]
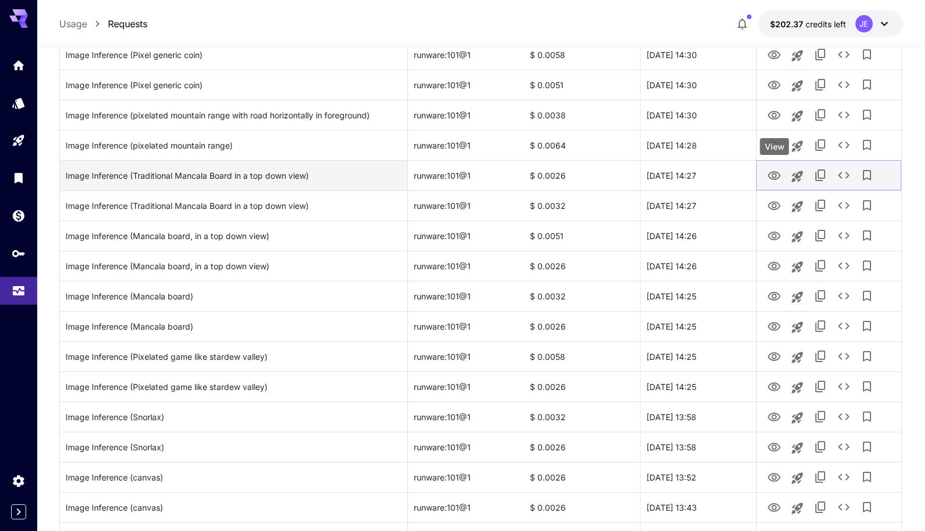
click at [775, 175] on icon "View" at bounding box center [774, 176] width 14 height 14
click at [844, 172] on icon "See details" at bounding box center [844, 175] width 14 height 14
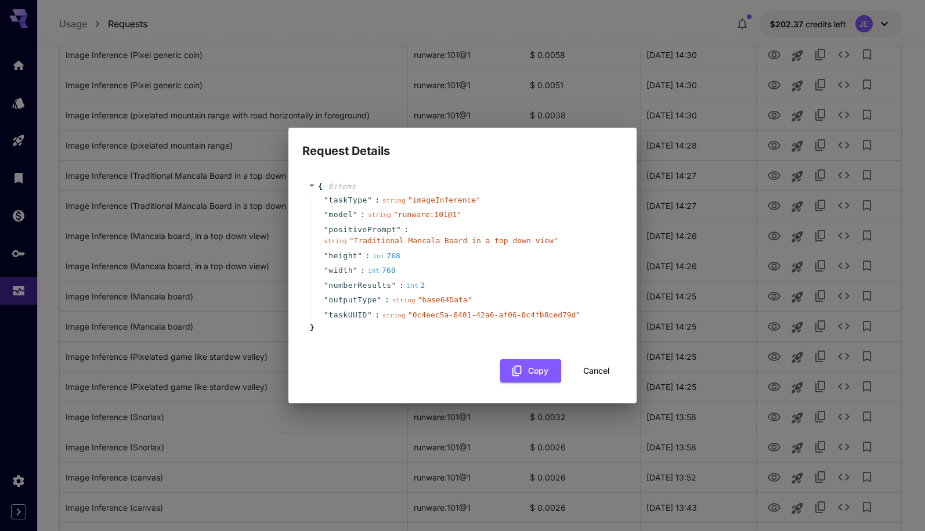
click at [603, 365] on button "Cancel" at bounding box center [596, 371] width 52 height 24
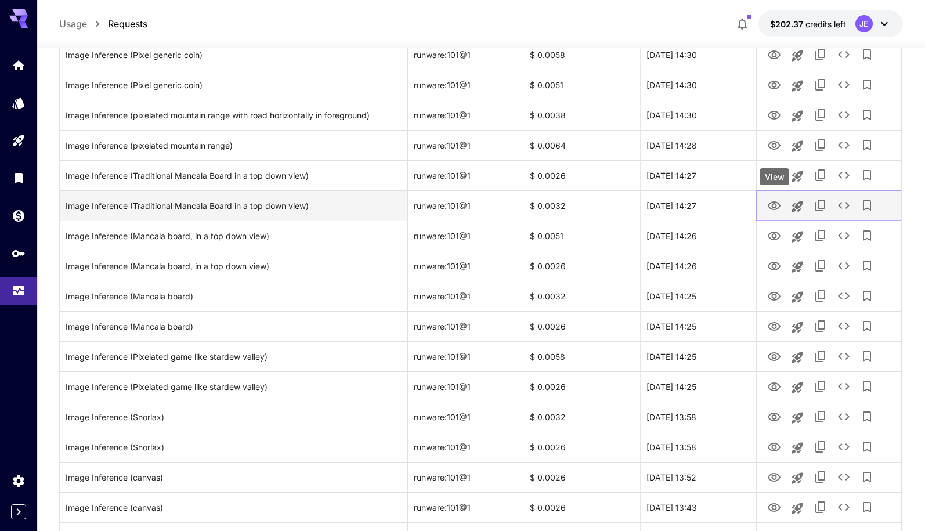
click at [779, 207] on icon "View" at bounding box center [774, 206] width 14 height 14
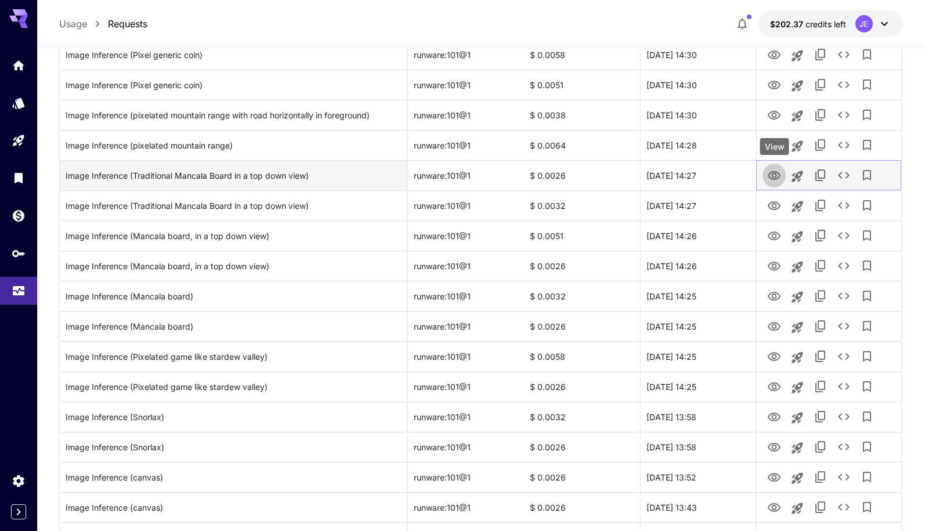
click at [776, 177] on icon "View" at bounding box center [774, 175] width 13 height 9
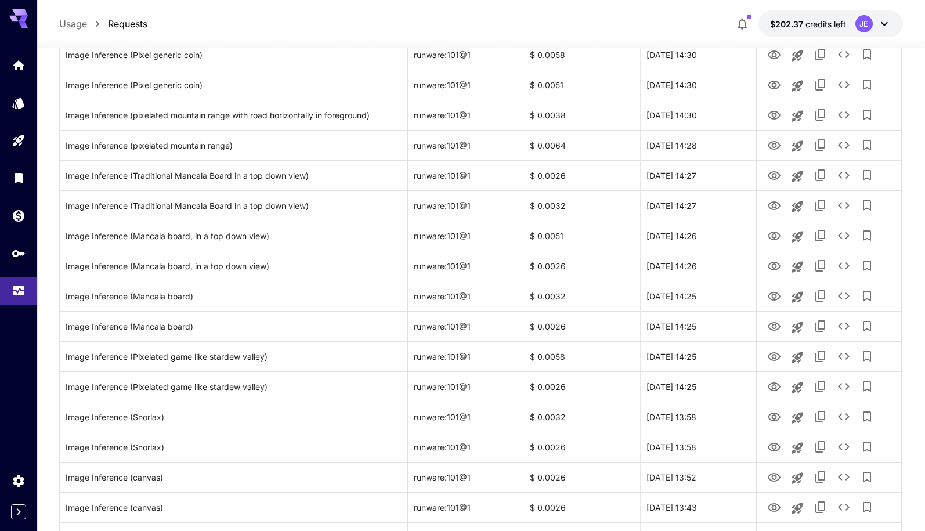
click at [748, 21] on icon "button" at bounding box center [742, 24] width 14 height 14
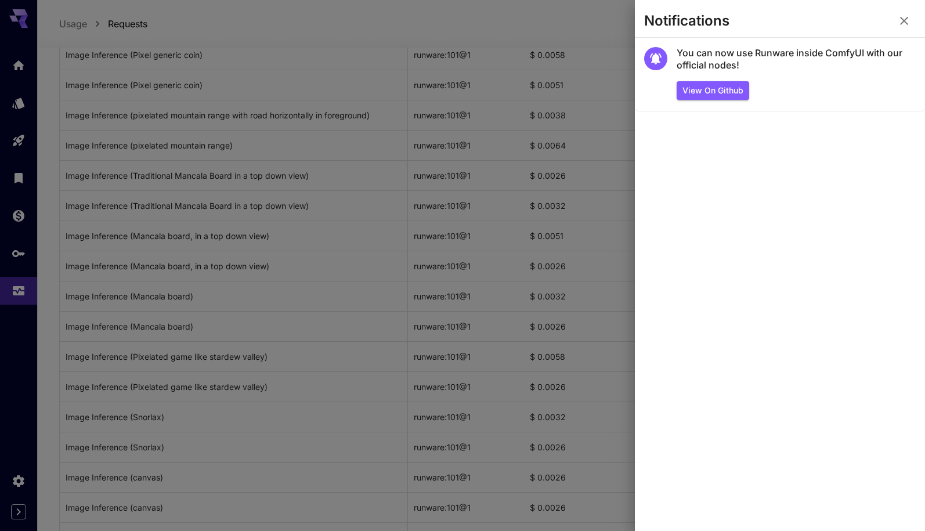
click at [901, 21] on icon "button" at bounding box center [904, 21] width 14 height 14
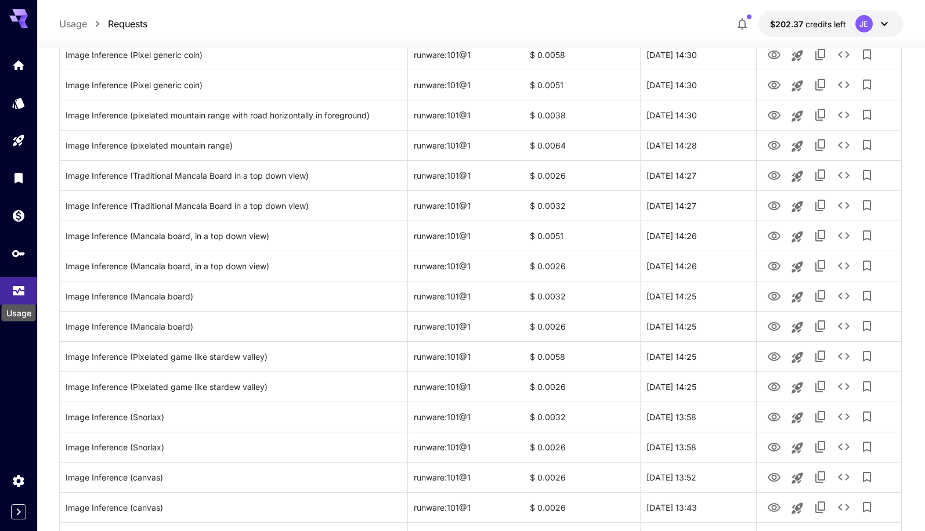
click at [24, 299] on div "Usage" at bounding box center [19, 309] width 37 height 26
click at [75, 26] on p "Usage" at bounding box center [73, 24] width 28 height 14
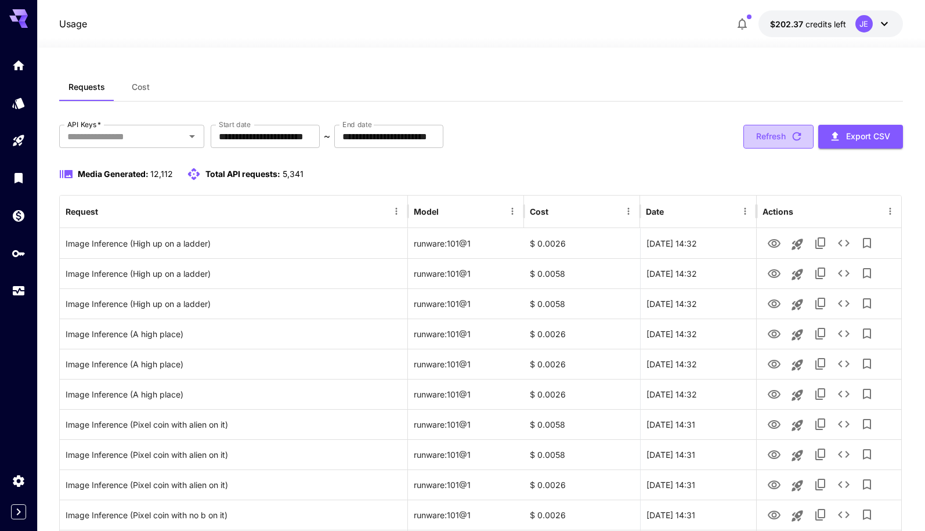
click at [767, 140] on button "Refresh" at bounding box center [778, 137] width 70 height 24
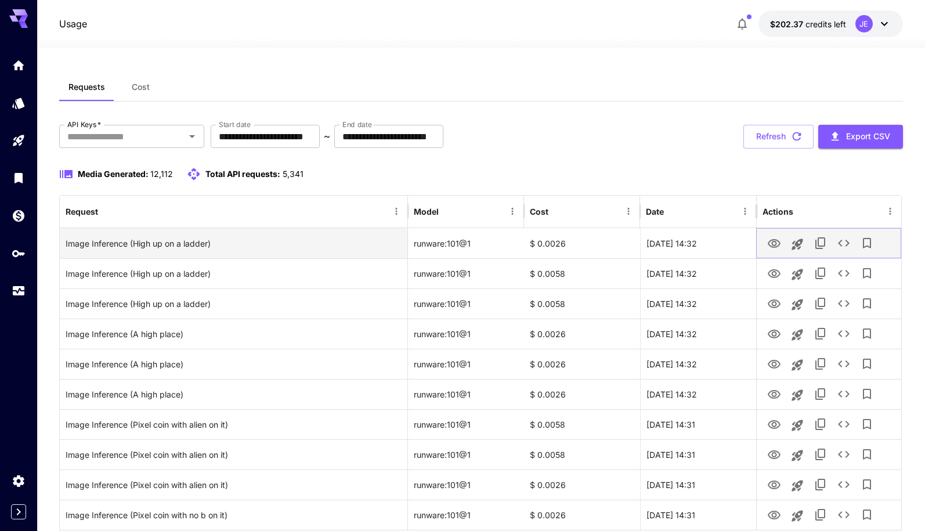
click at [770, 246] on icon "View" at bounding box center [774, 243] width 13 height 9
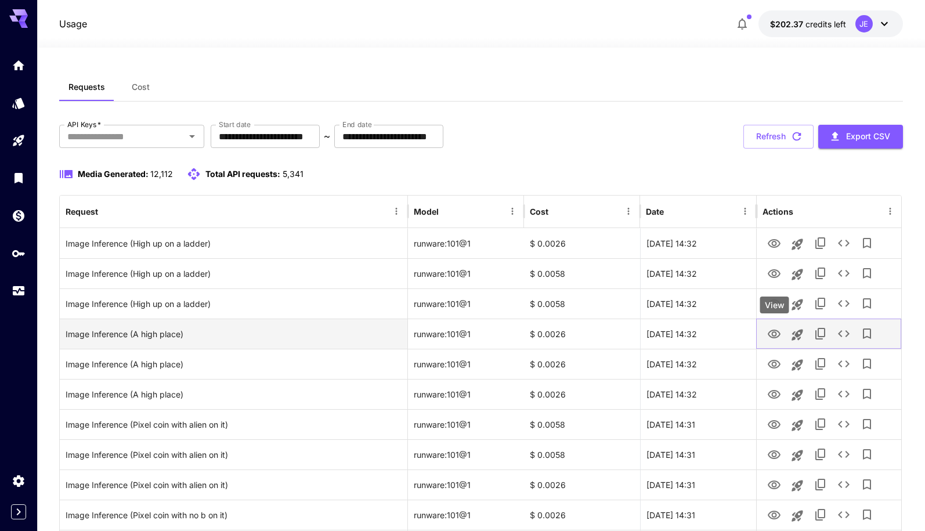
click at [776, 328] on icon "View" at bounding box center [774, 334] width 14 height 14
click at [868, 334] on icon "Add to library" at bounding box center [867, 334] width 14 height 14
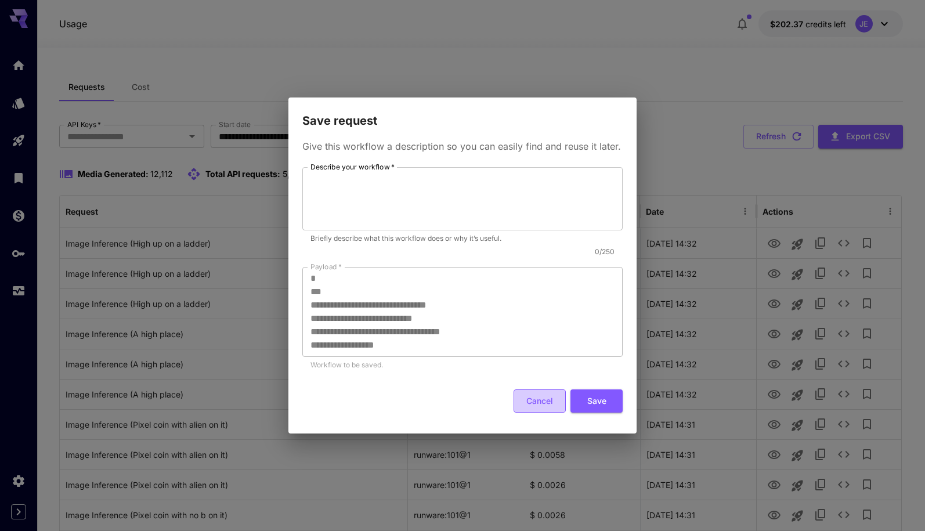
click at [536, 397] on button "Cancel" at bounding box center [539, 401] width 52 height 24
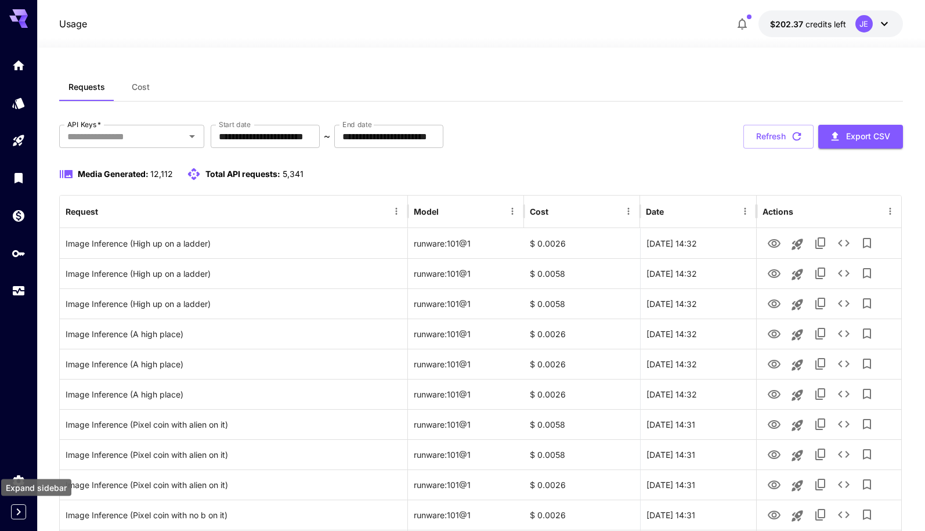
click at [23, 508] on icon "Expand sidebar" at bounding box center [19, 512] width 14 height 14
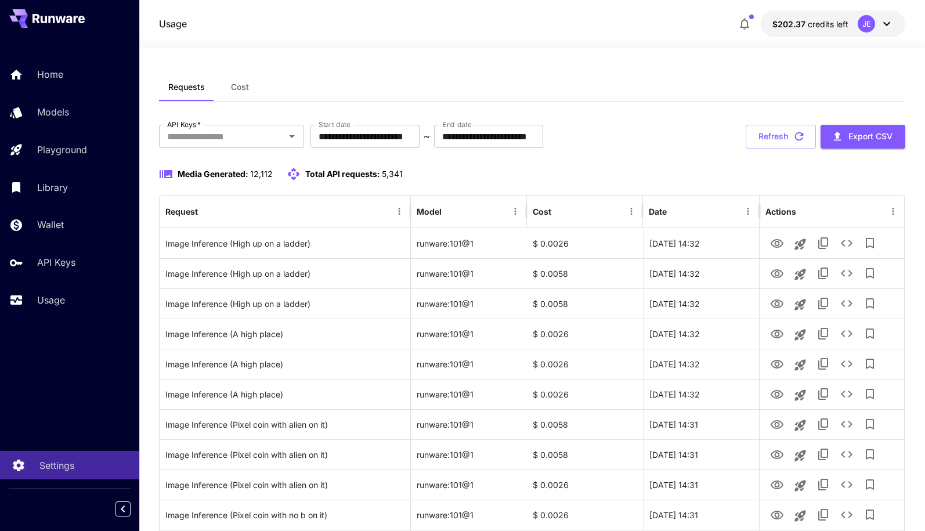
click at [89, 470] on div "Settings" at bounding box center [84, 465] width 91 height 14
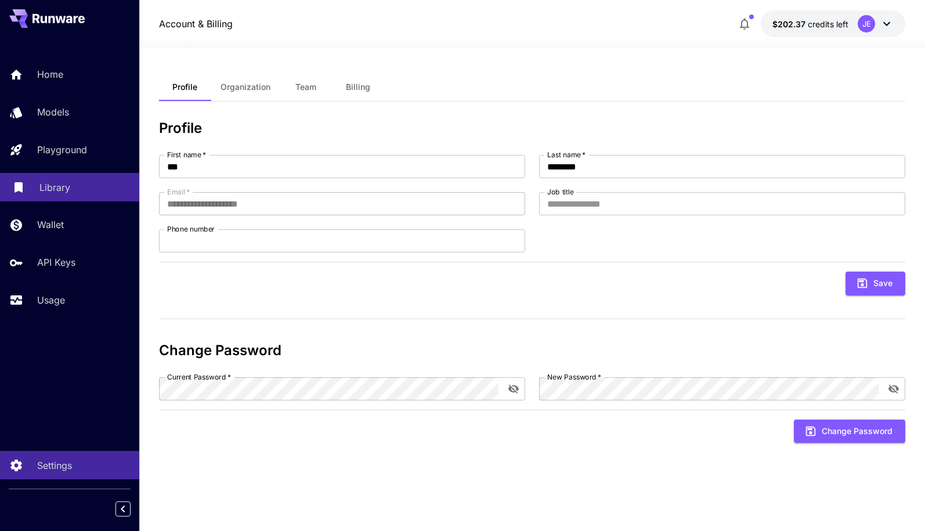
click at [94, 186] on div "Library" at bounding box center [84, 187] width 91 height 14
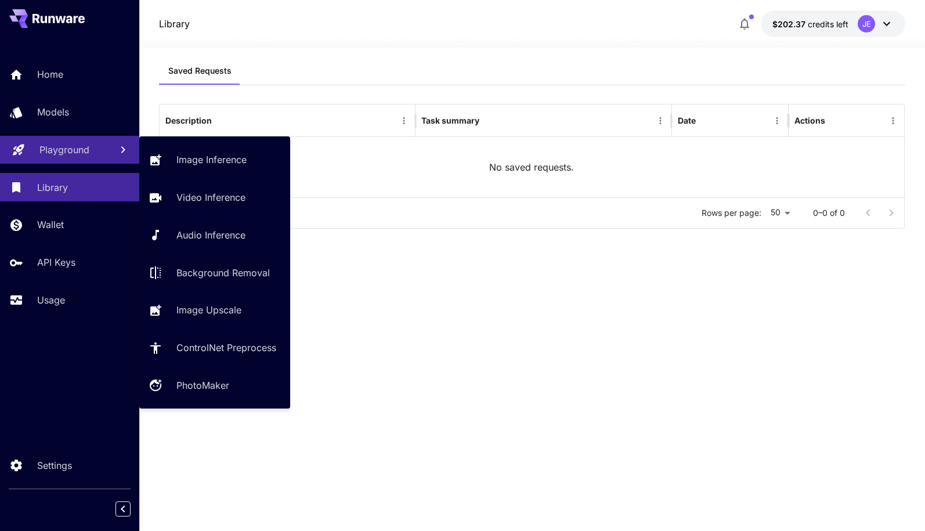
click at [97, 153] on div "Playground" at bounding box center [70, 150] width 63 height 14
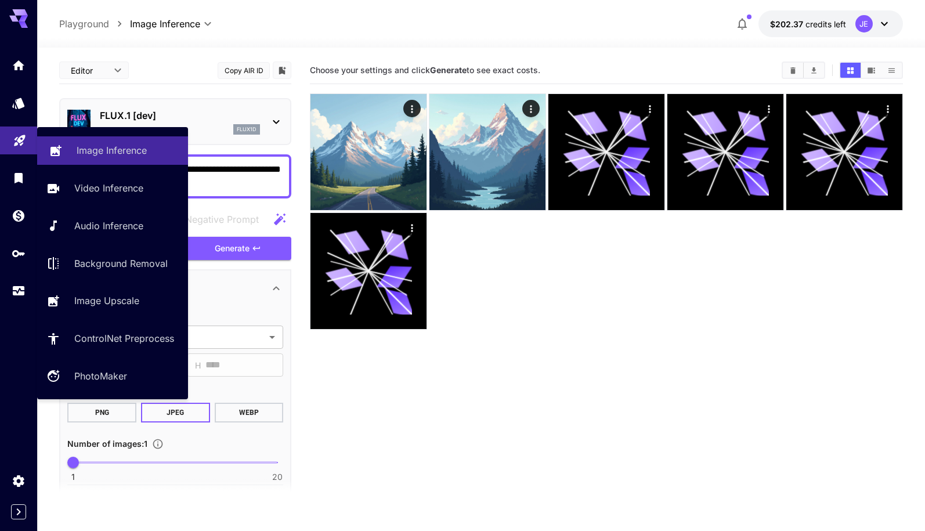
click at [150, 146] on div "Image Inference" at bounding box center [128, 150] width 102 height 14
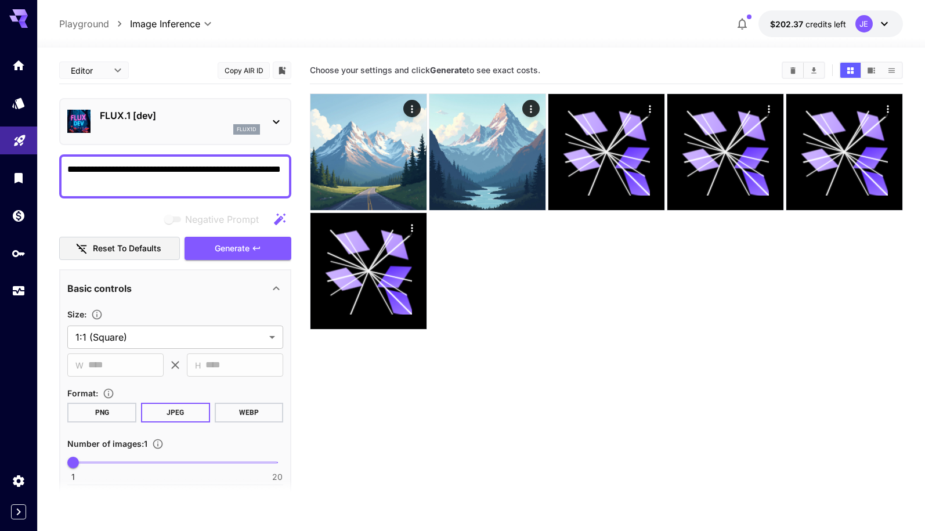
click at [143, 144] on div "Image Inference" at bounding box center [105, 140] width 77 height 8
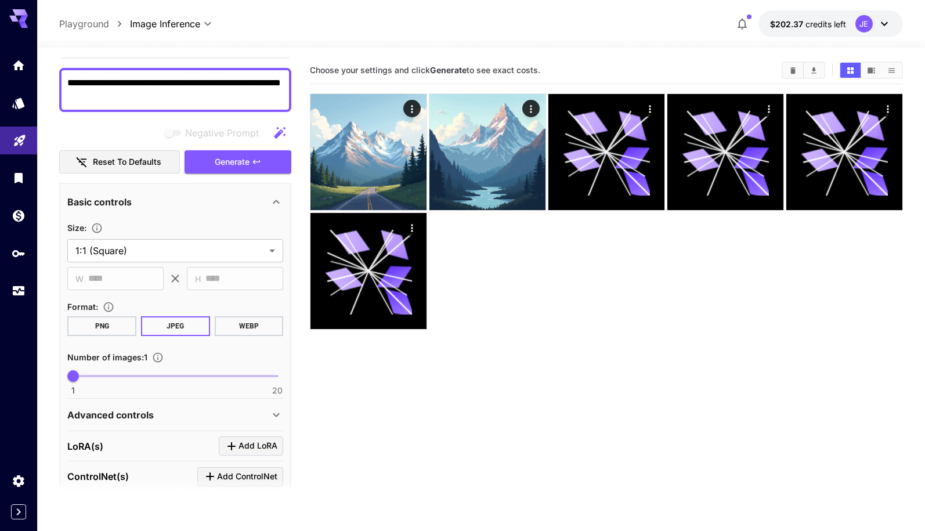
scroll to position [257, 0]
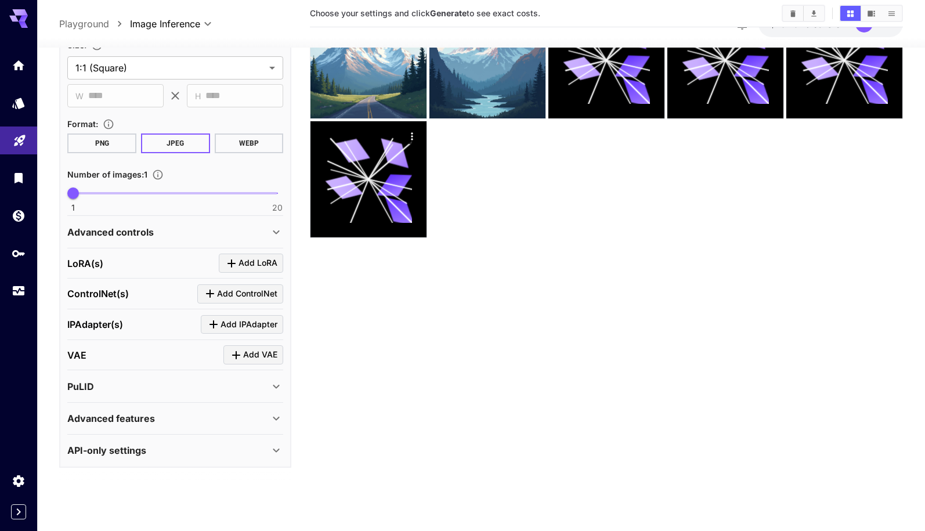
click at [270, 453] on icon at bounding box center [276, 451] width 14 height 14
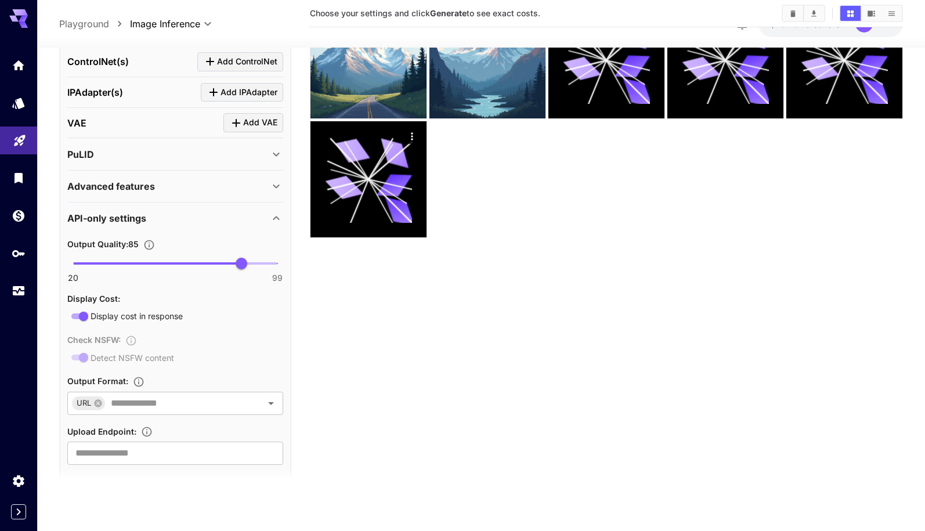
scroll to position [508, 0]
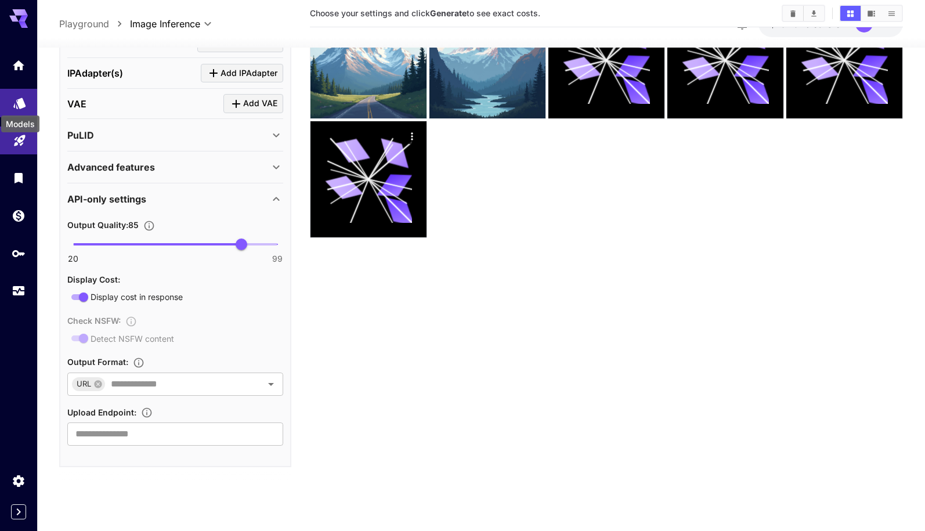
click at [25, 103] on icon "Models" at bounding box center [19, 99] width 12 height 11
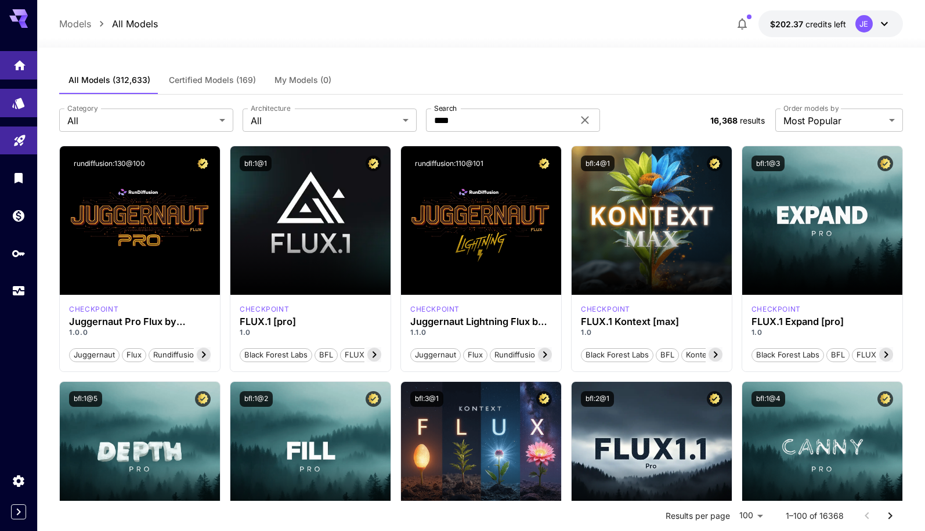
click at [12, 72] on link at bounding box center [18, 65] width 37 height 28
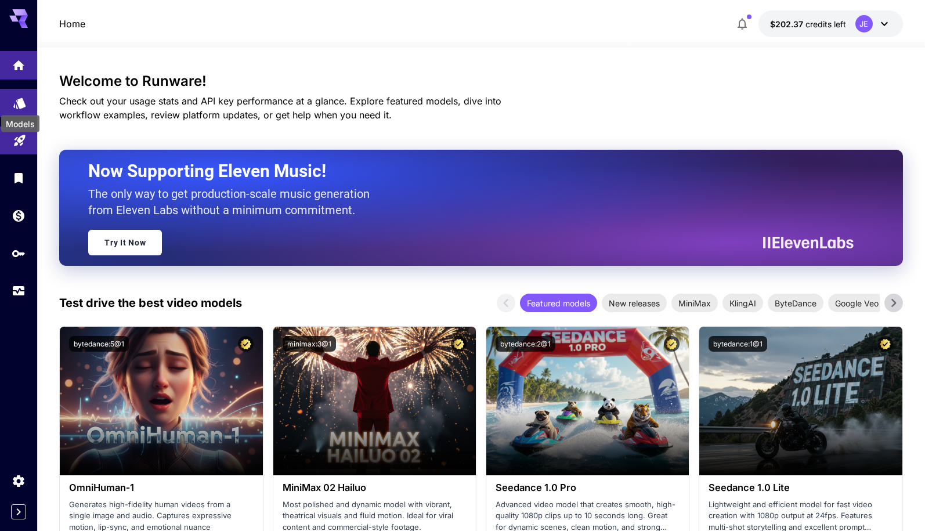
click at [19, 105] on icon "Models" at bounding box center [19, 99] width 12 height 11
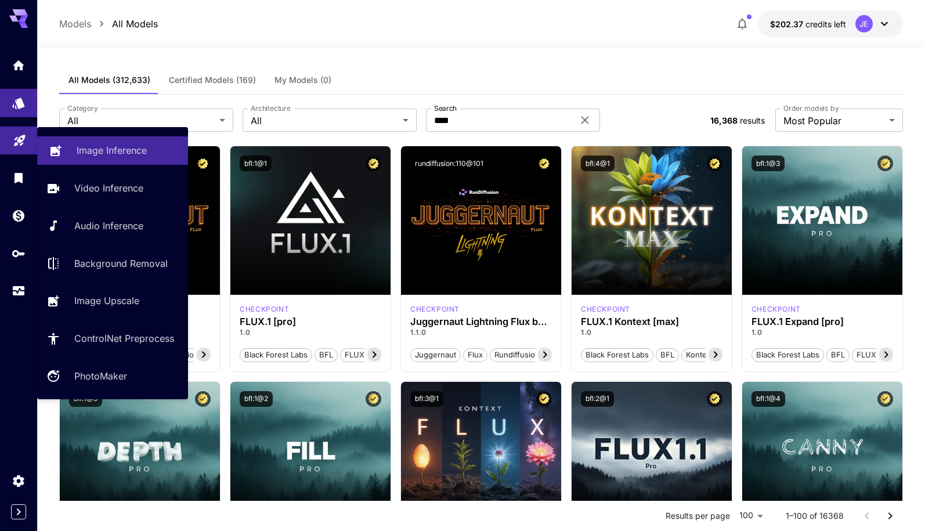
click at [89, 148] on p "Image Inference" at bounding box center [112, 150] width 70 height 14
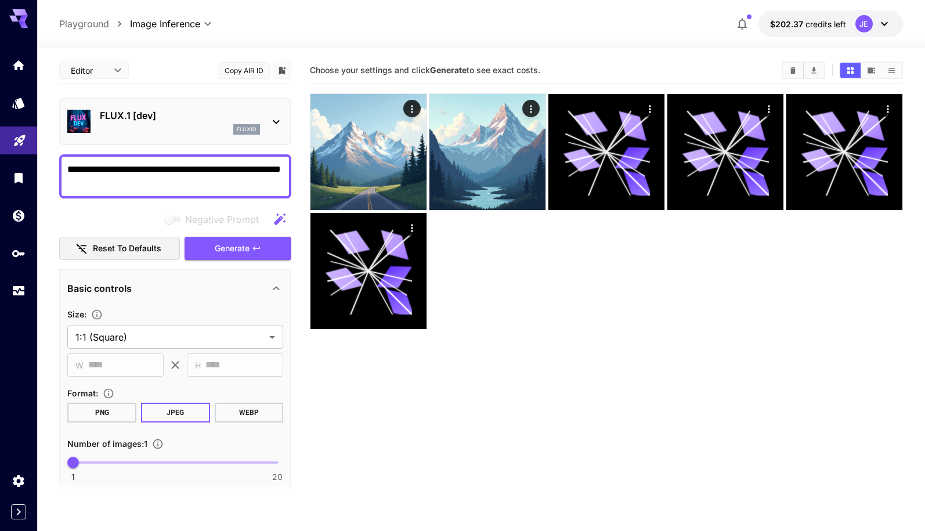
click at [207, 180] on textarea "**********" at bounding box center [175, 176] width 216 height 28
click at [253, 245] on icon "button" at bounding box center [256, 248] width 9 height 9
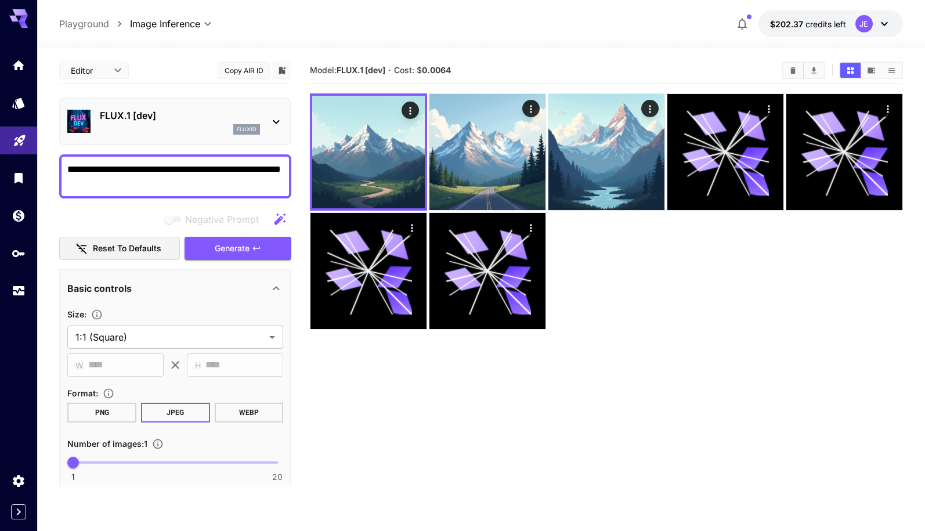
click at [142, 459] on span "1 20 1" at bounding box center [175, 462] width 204 height 17
type input "*"
drag, startPoint x: 142, startPoint y: 459, endPoint x: 87, endPoint y: 464, distance: 55.3
click at [87, 464] on span "2" at bounding box center [84, 463] width 12 height 12
click at [227, 242] on span "Generate" at bounding box center [232, 248] width 35 height 15
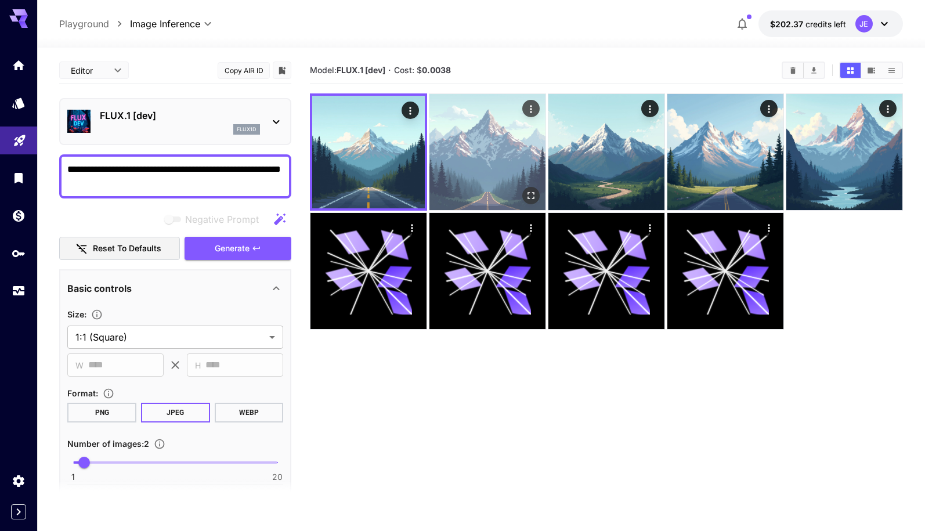
click at [494, 173] on img at bounding box center [487, 152] width 116 height 116
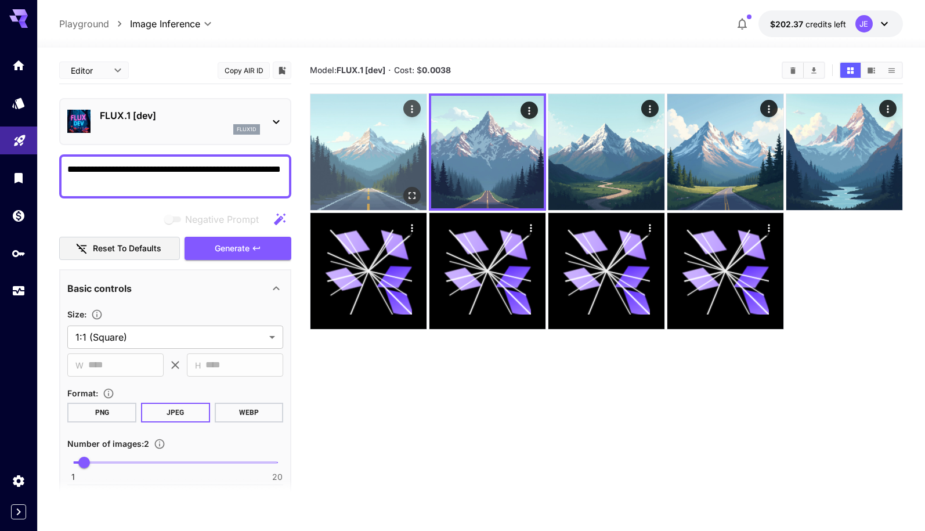
click at [375, 164] on img at bounding box center [368, 152] width 116 height 116
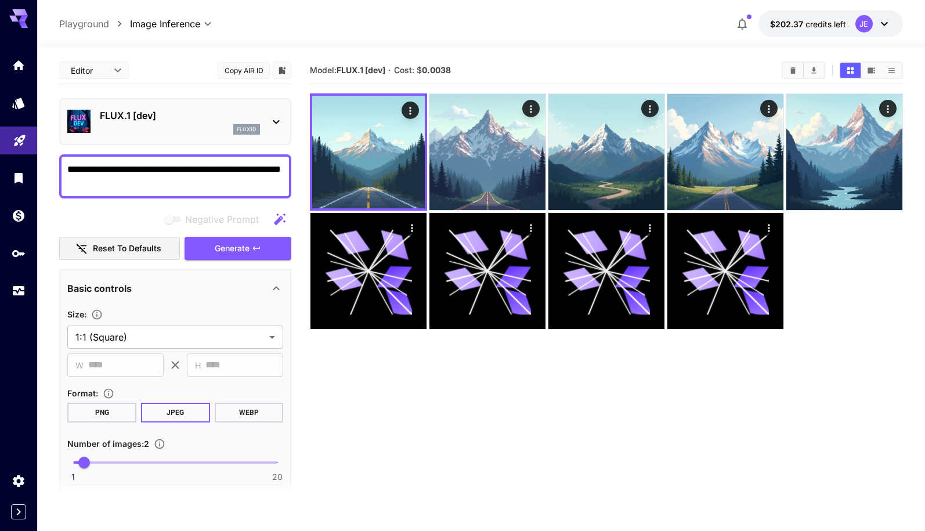
click at [590, 16] on div "**********" at bounding box center [481, 23] width 844 height 27
